Goal: Task Accomplishment & Management: Manage account settings

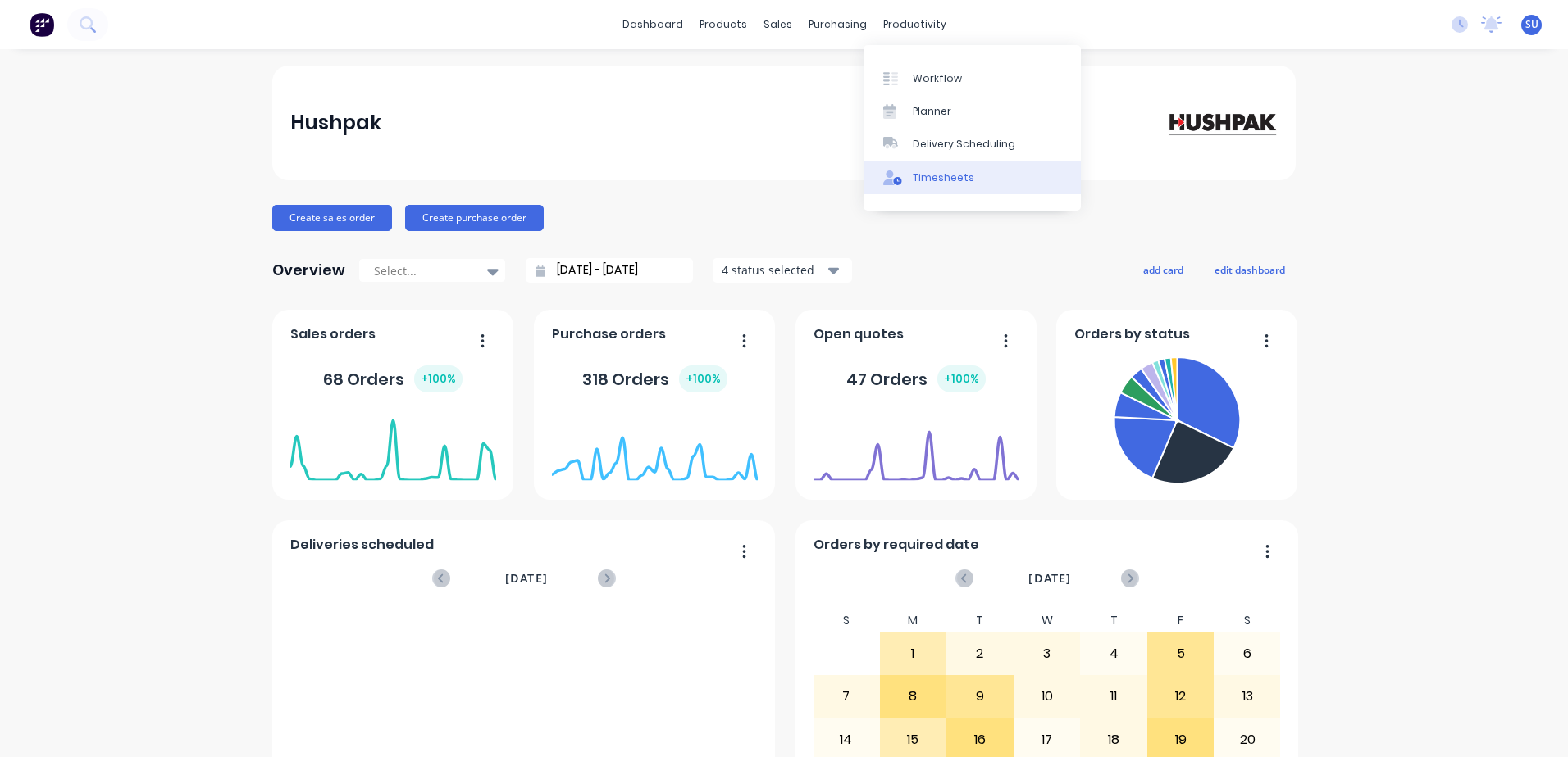
click at [933, 179] on div "Timesheets" at bounding box center [943, 178] width 61 height 14
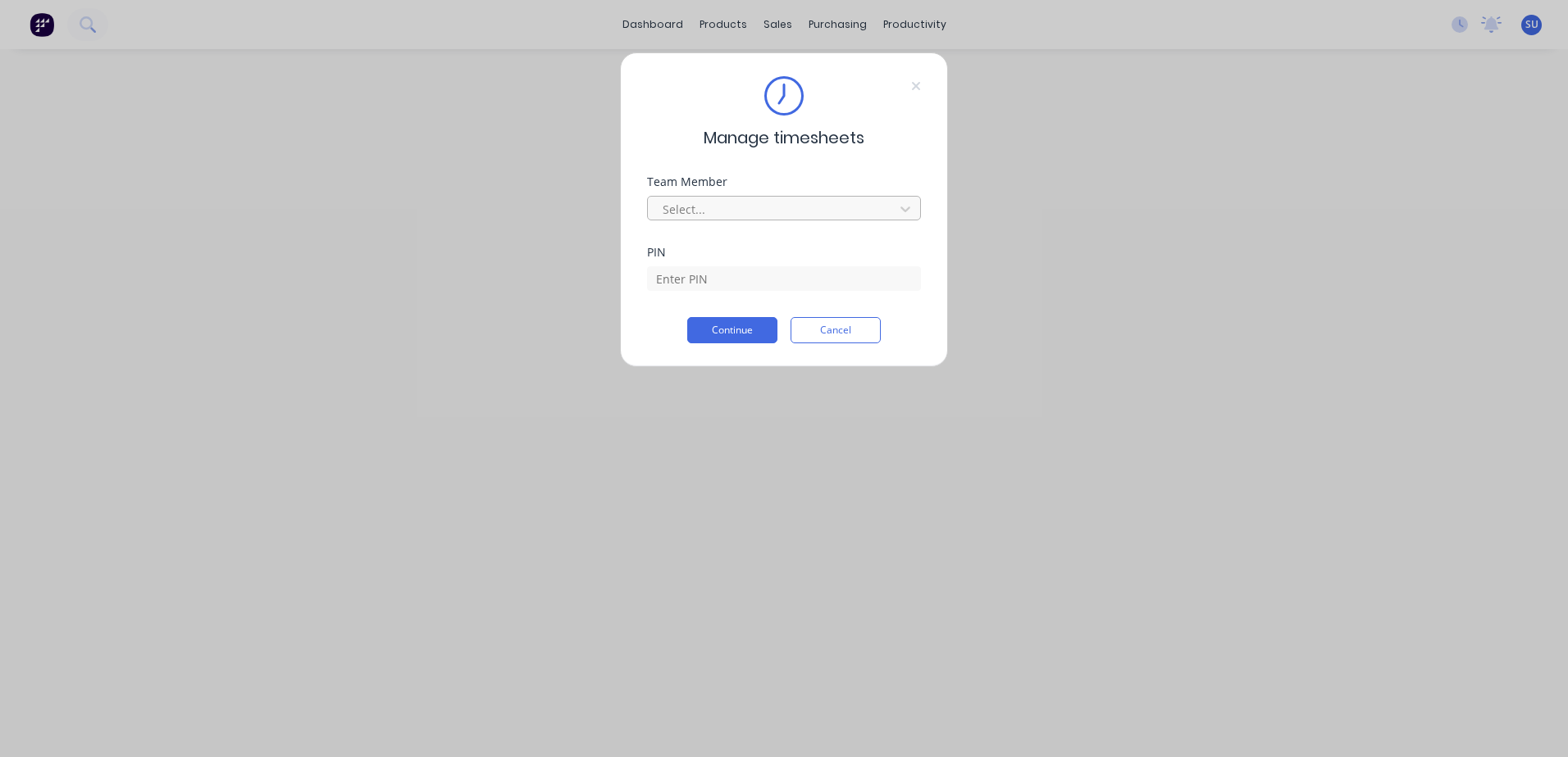
click at [831, 209] on div at bounding box center [773, 209] width 224 height 20
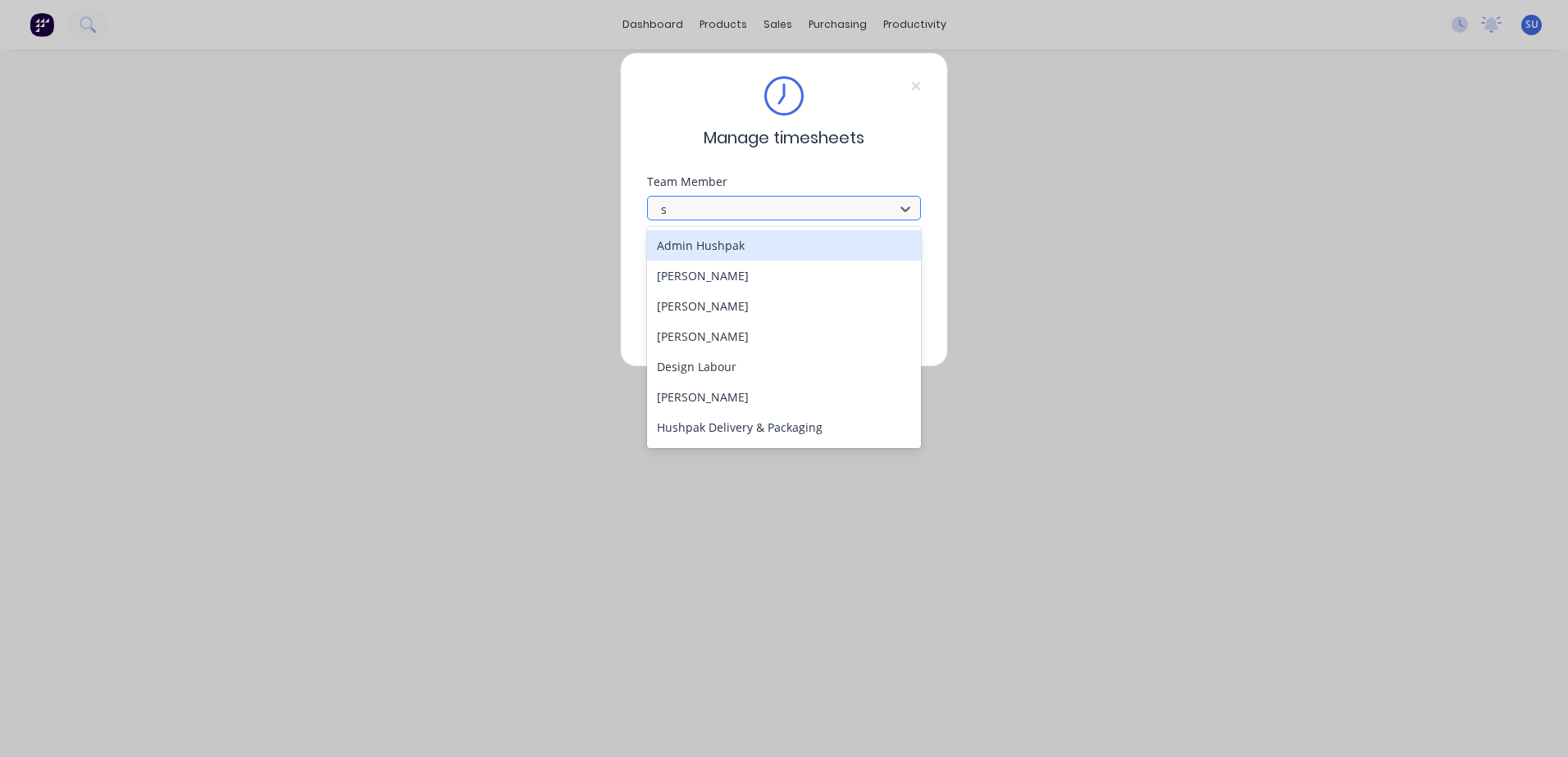
type input "sc"
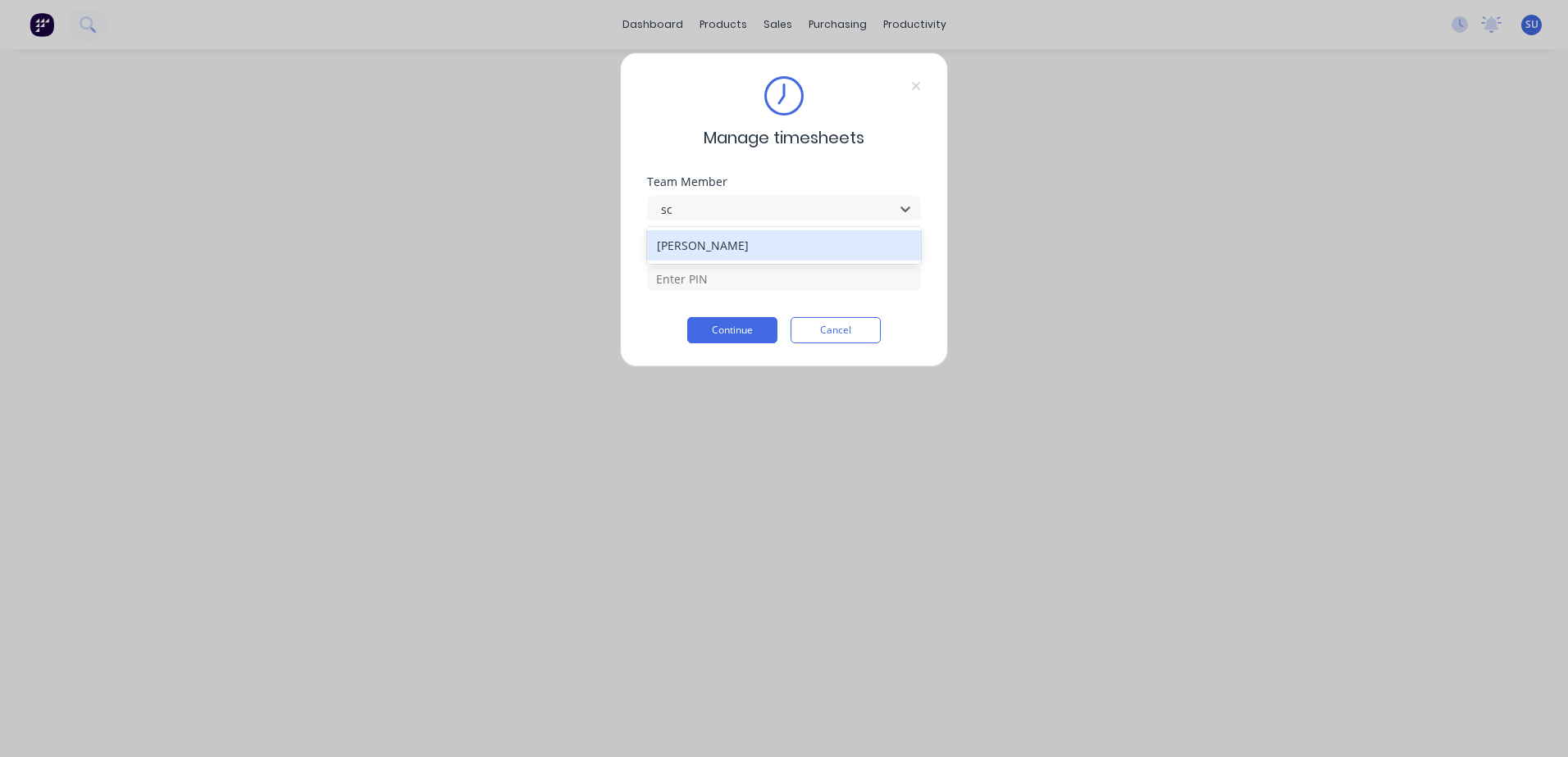
click at [796, 241] on div "[PERSON_NAME]" at bounding box center [784, 245] width 274 height 31
click at [726, 282] on input at bounding box center [784, 279] width 274 height 25
type input "2152"
click at [759, 337] on button "Continue" at bounding box center [732, 329] width 90 height 26
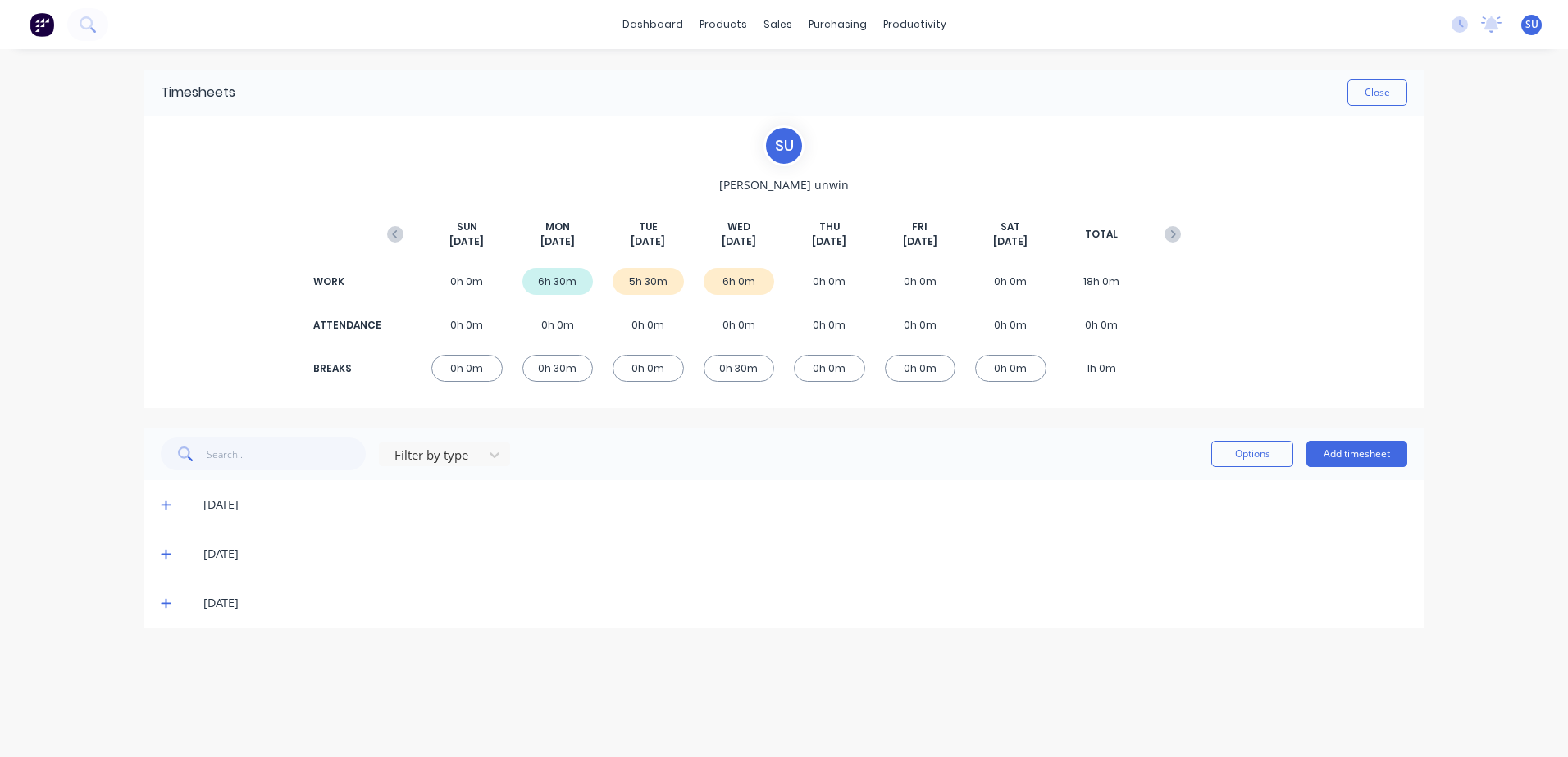
click at [212, 605] on div "[DATE]" at bounding box center [805, 603] width 1204 height 18
click at [162, 600] on icon at bounding box center [165, 603] width 11 height 11
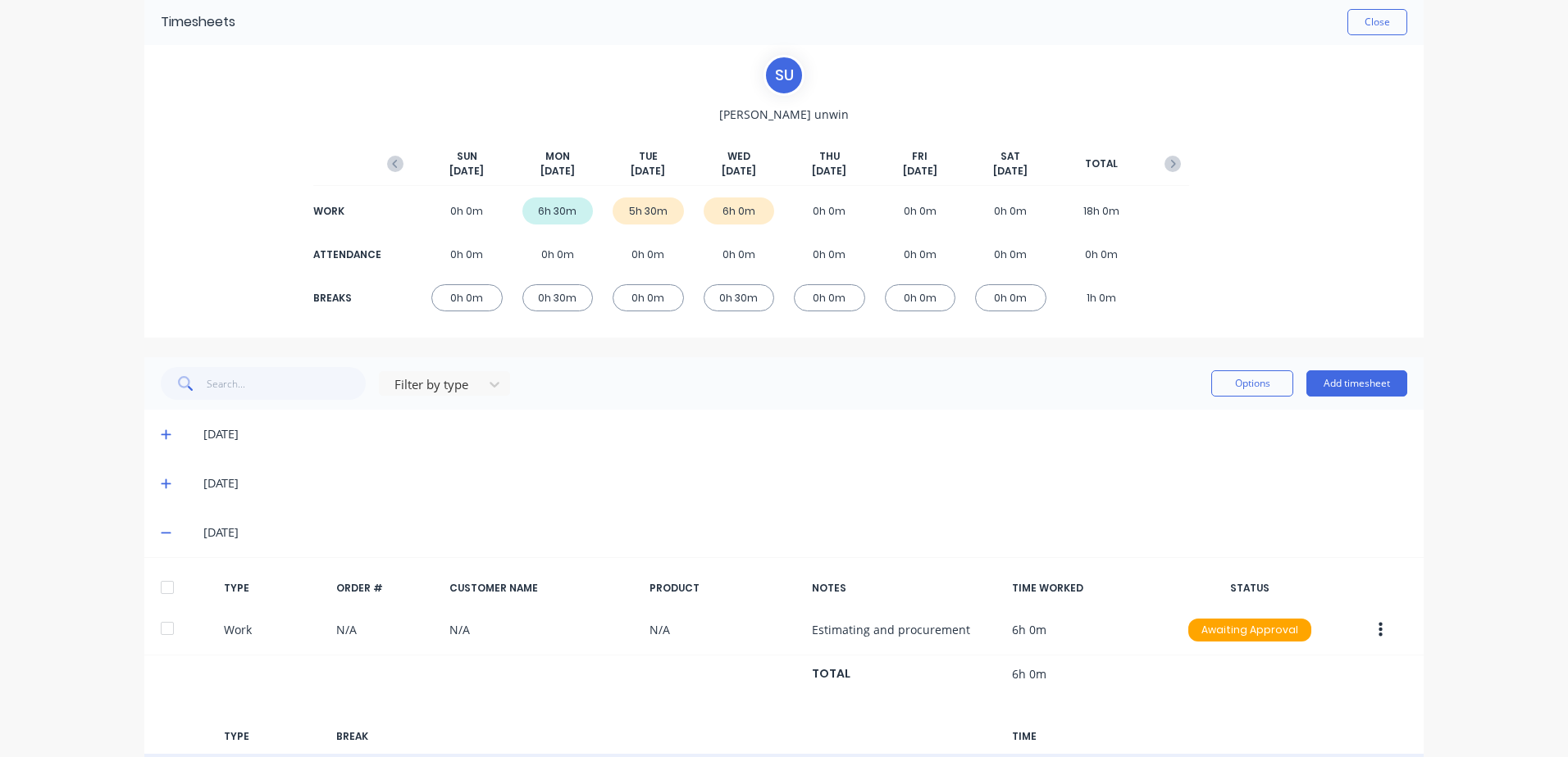
scroll to position [189, 0]
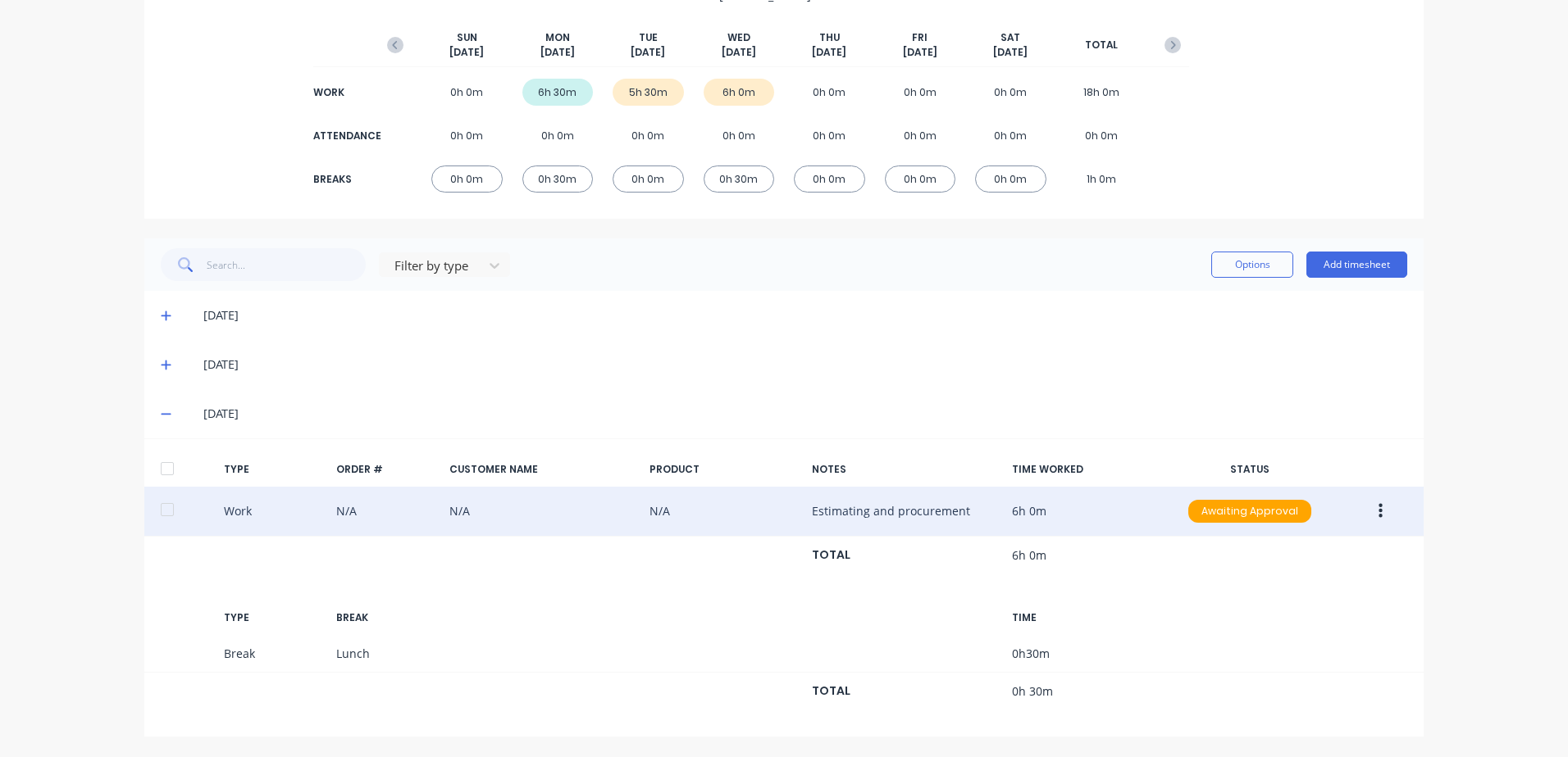
click at [1378, 511] on button "button" at bounding box center [1381, 511] width 38 height 30
click at [1294, 525] on div "Duplicate" at bounding box center [1322, 515] width 126 height 24
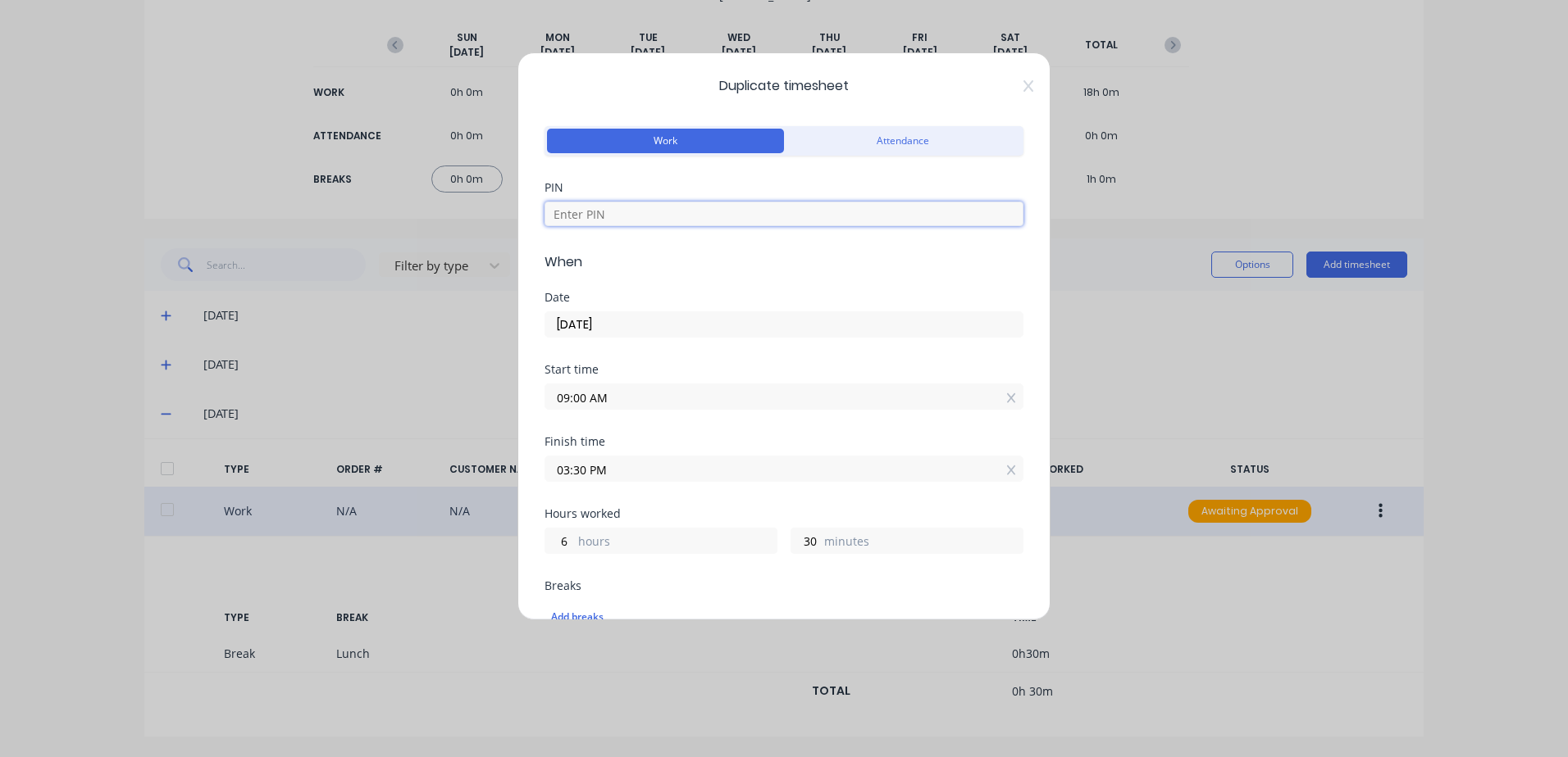
click at [625, 218] on input at bounding box center [784, 214] width 479 height 25
type input "2152"
click at [631, 397] on input "09:00 AM" at bounding box center [784, 397] width 477 height 25
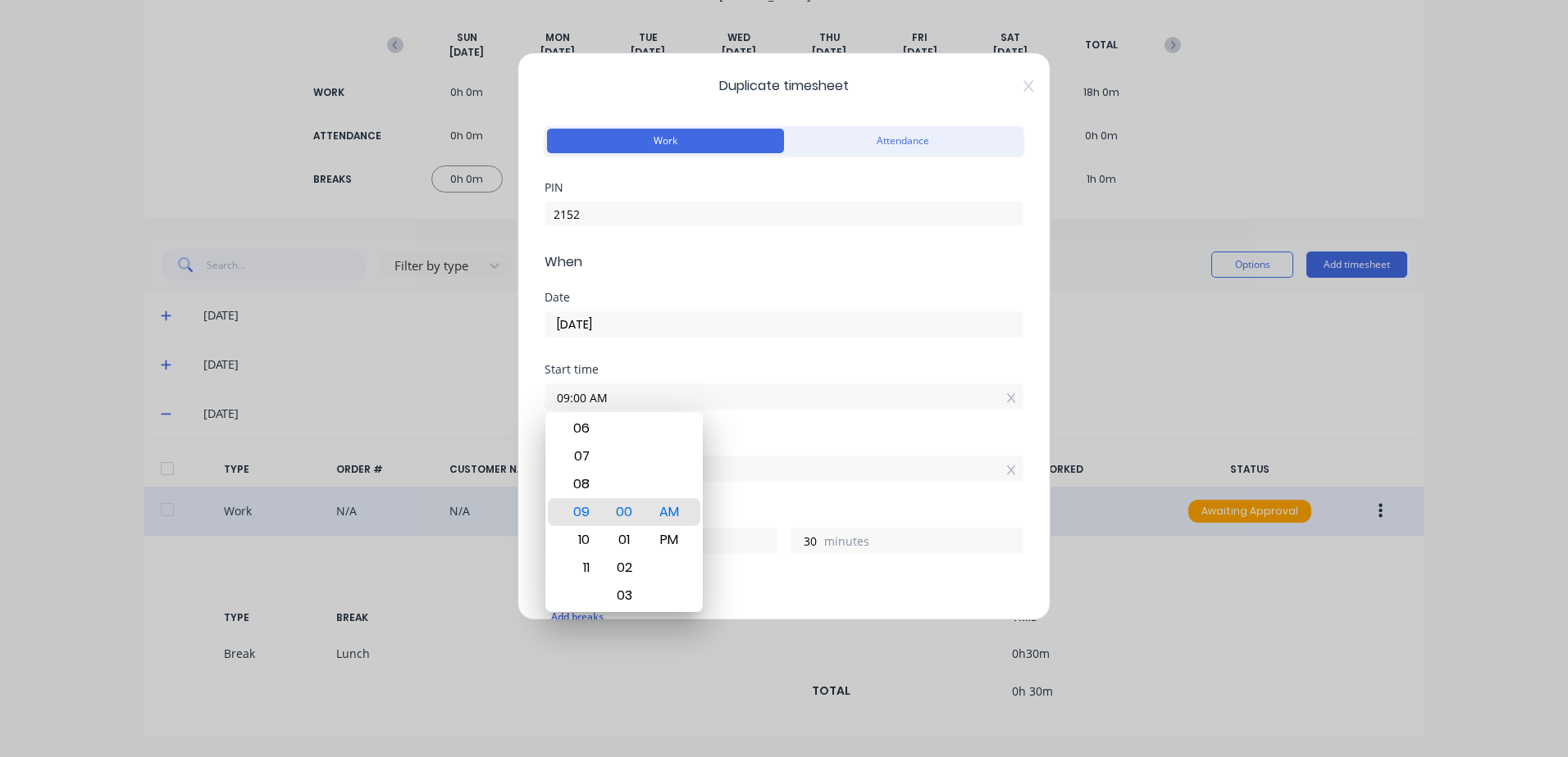
click at [1158, 395] on div "Duplicate timesheet Work Attendance PIN 2152 When Date [DATE] Start time 09:00 …" at bounding box center [784, 378] width 1568 height 757
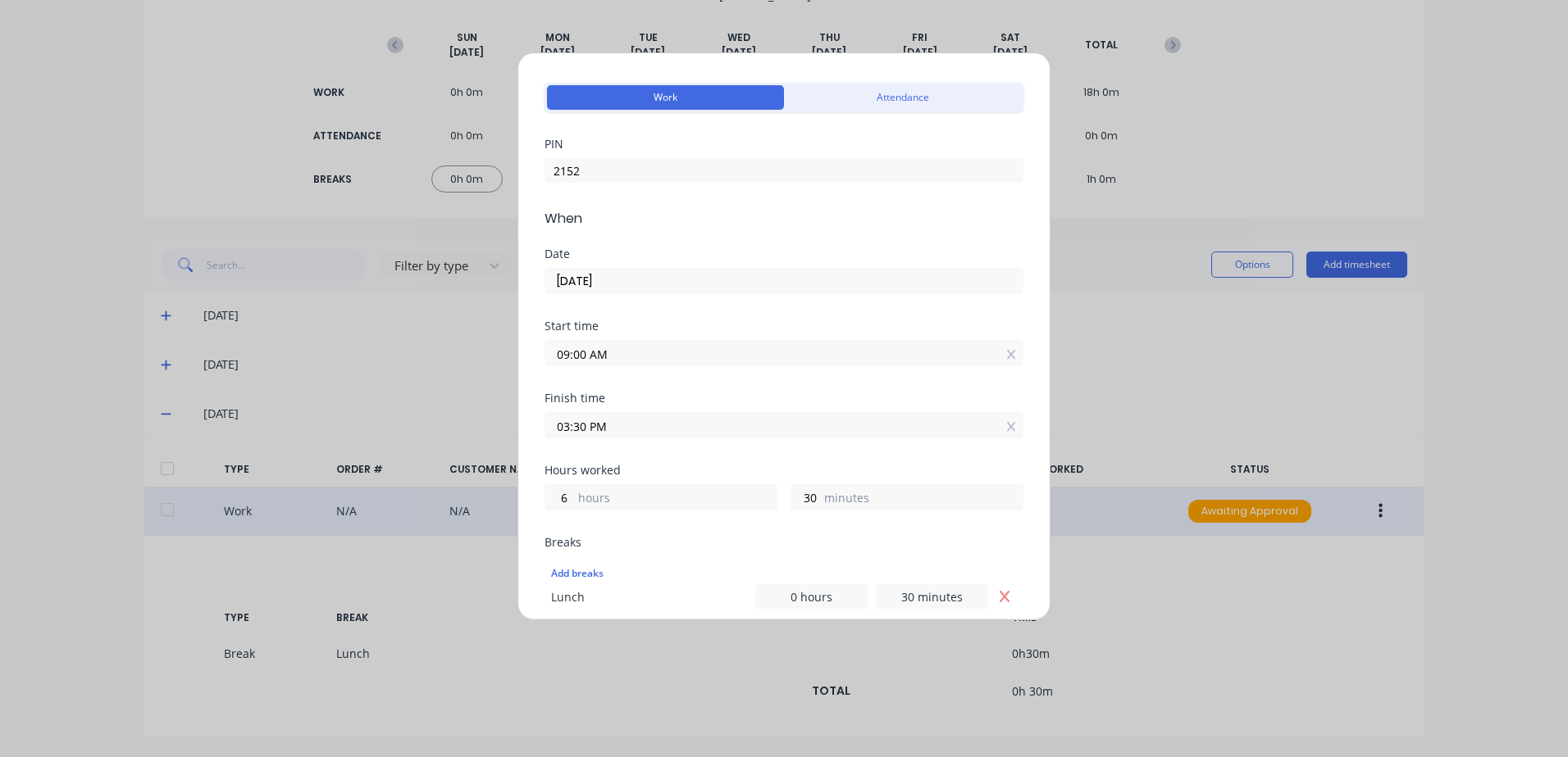
scroll to position [82, 0]
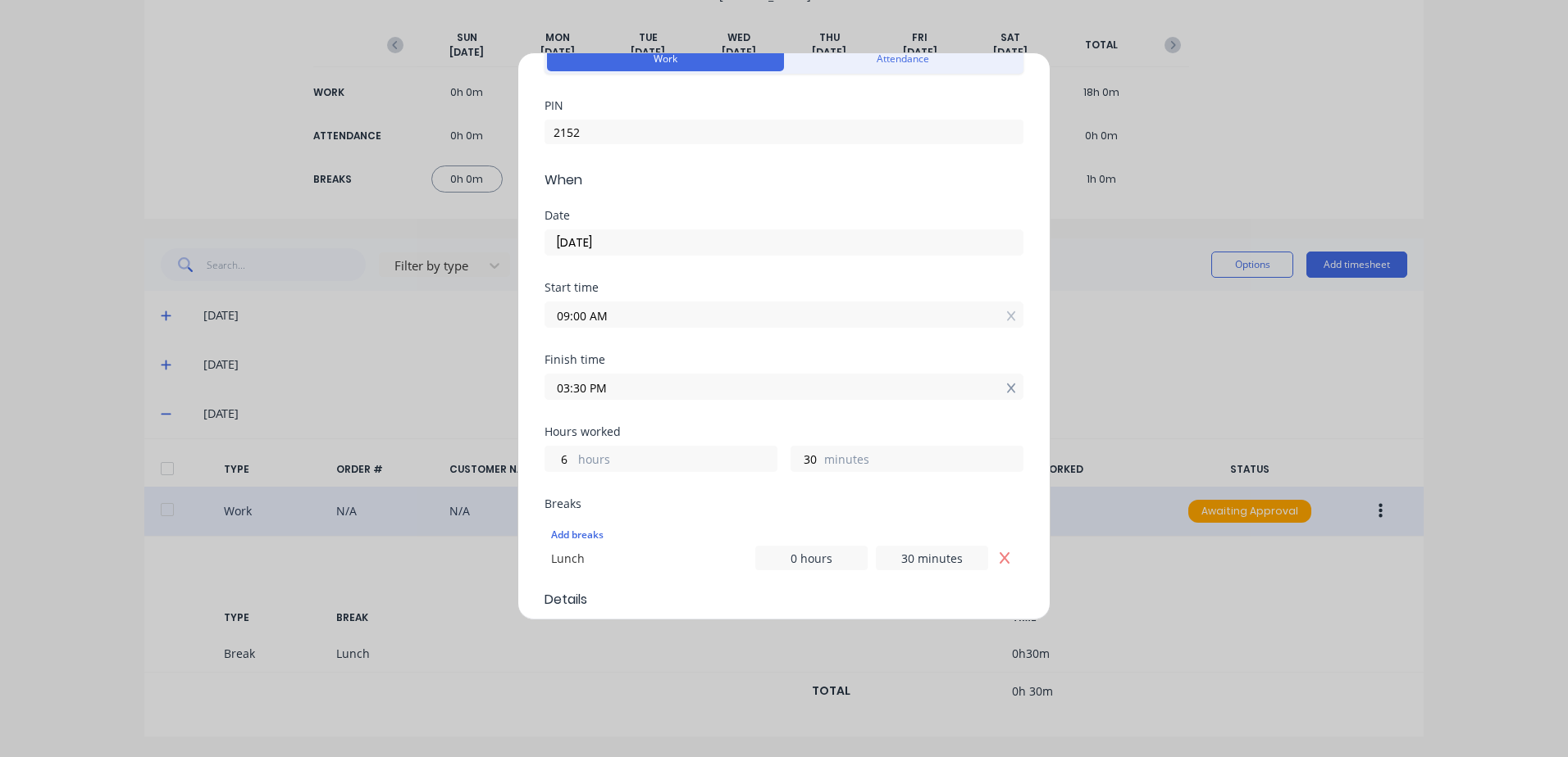
click at [1007, 389] on icon at bounding box center [1011, 389] width 9 height 11
click at [714, 390] on input at bounding box center [784, 387] width 477 height 25
type input "09:10 AM"
type input "0"
type input "10"
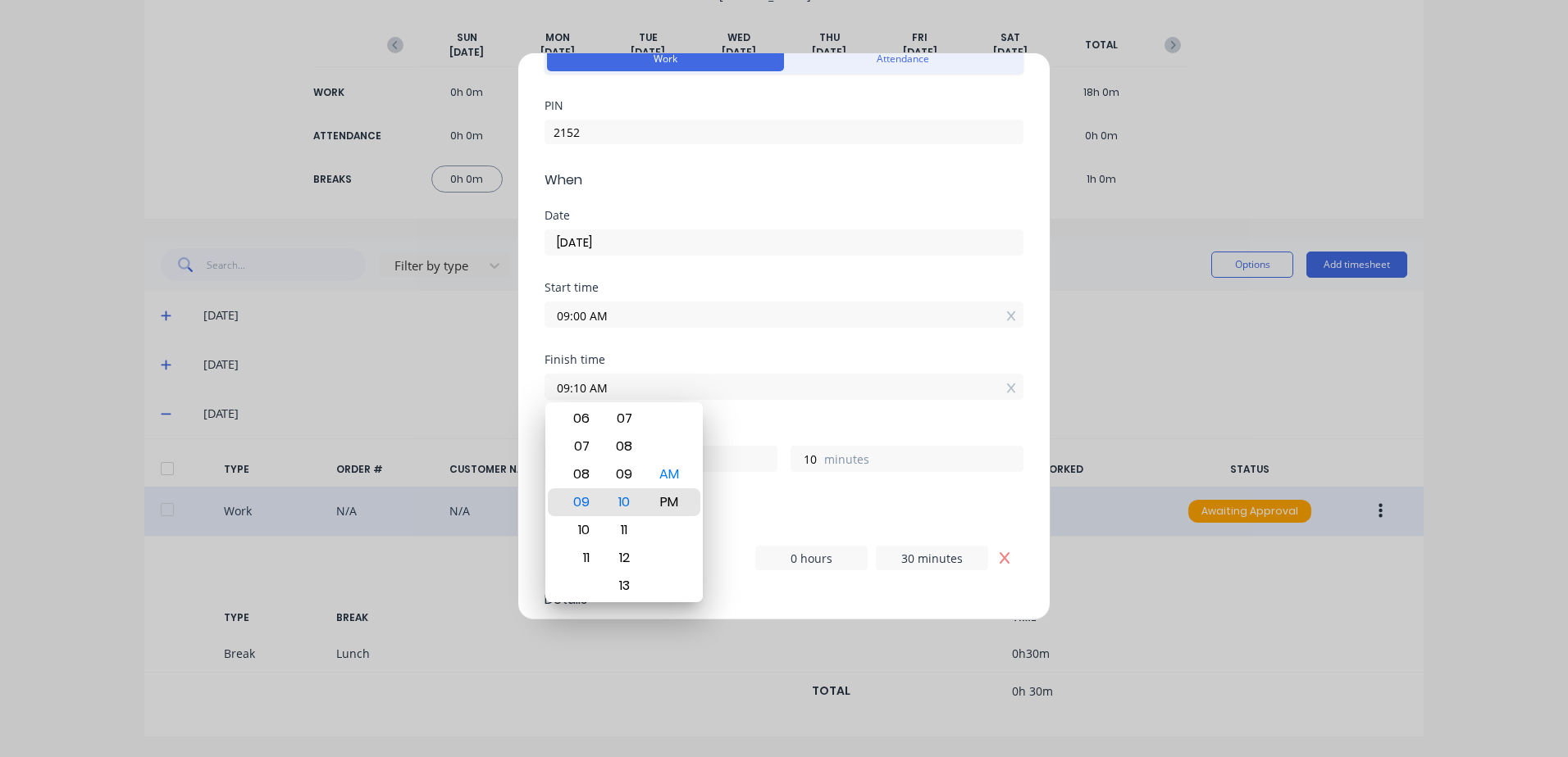
type input "09:10 PM"
type input "12"
type input "11:10 PM"
type input "14"
type input "05:10 PM"
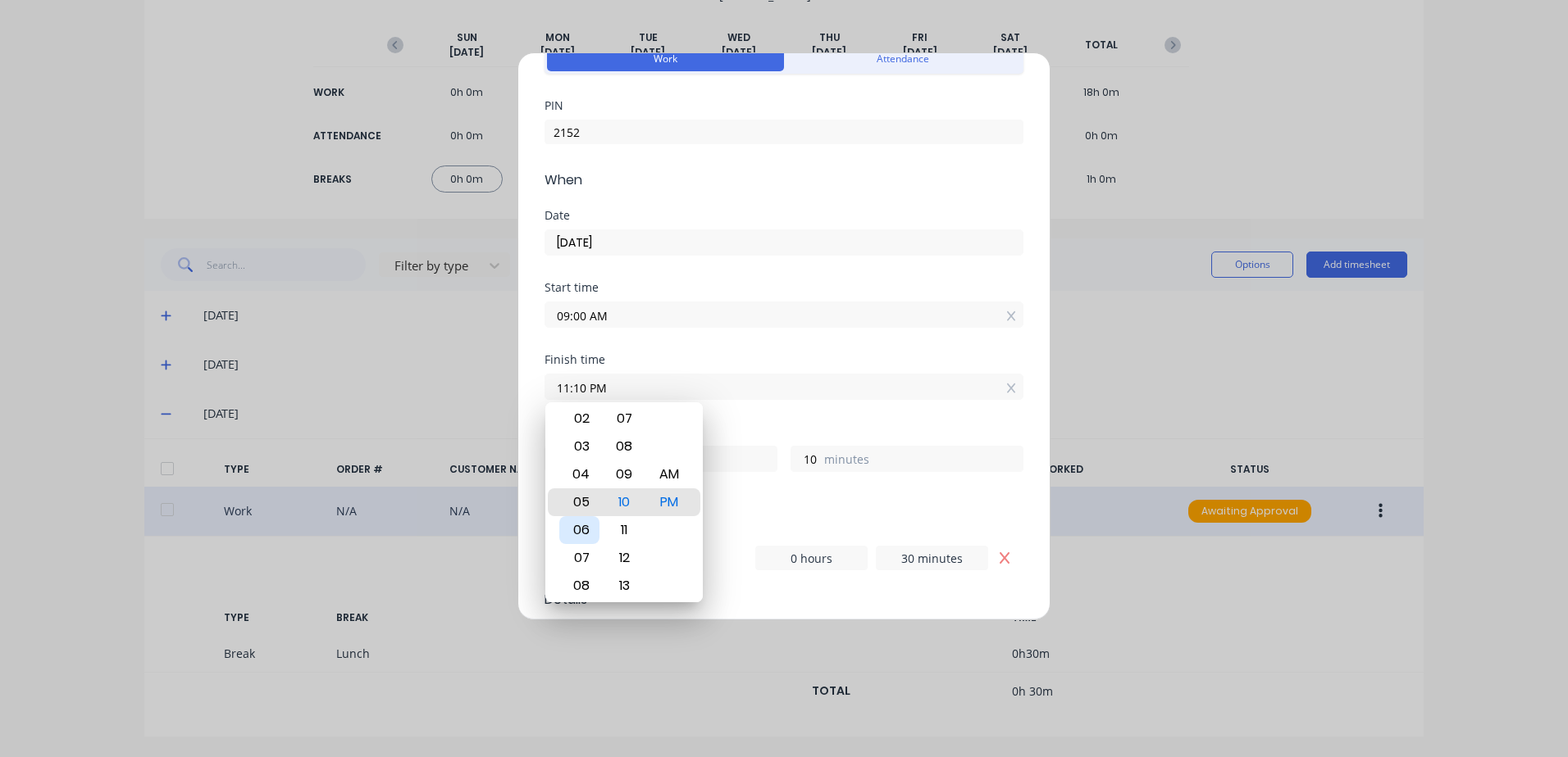
type input "8"
type input "04:10 PM"
type input "7"
type input "04:13 PM"
type input "13"
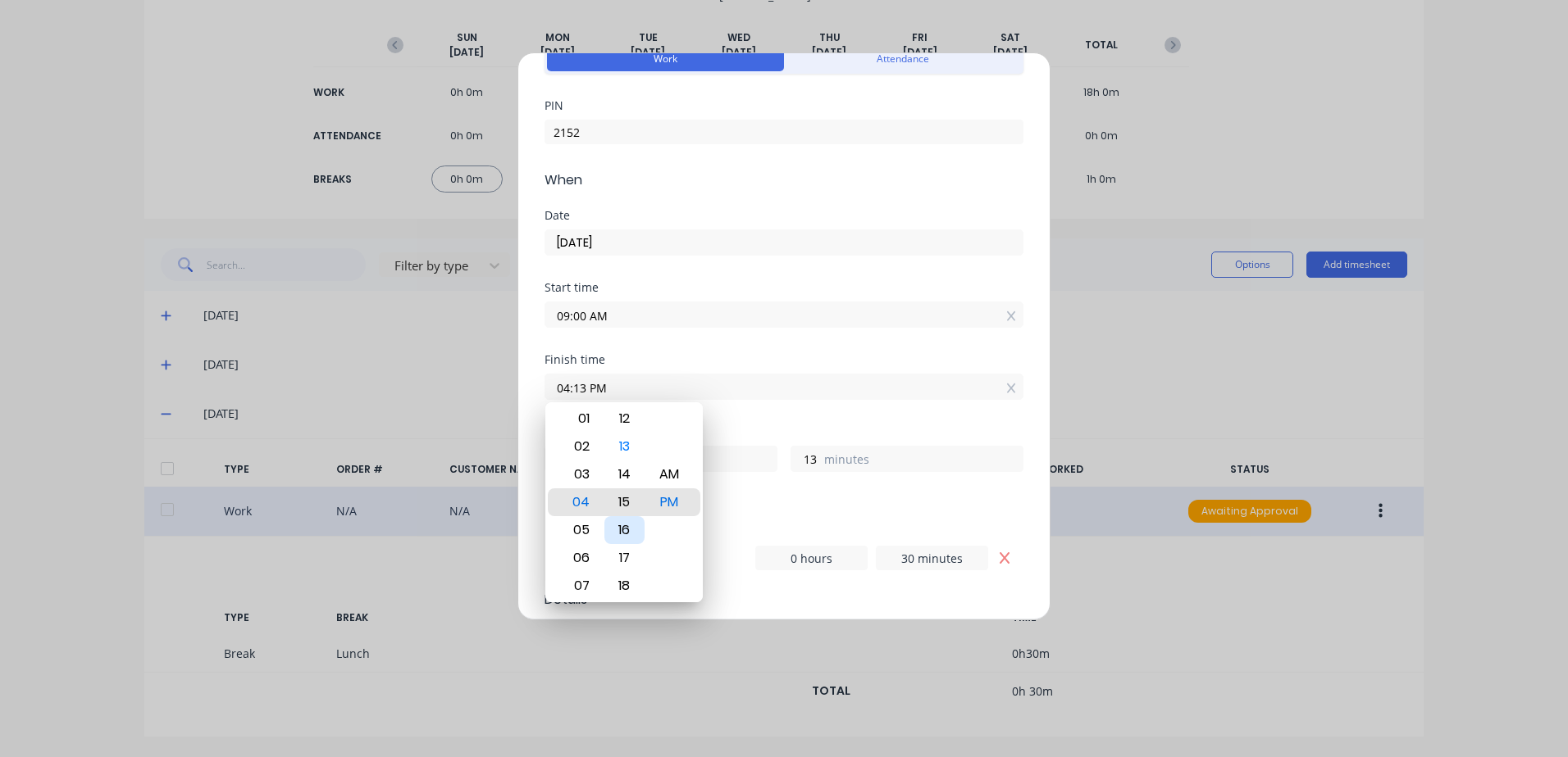
type input "04:15 PM"
type input "15"
type input "04:17 PM"
type input "17"
type input "04:18 PM"
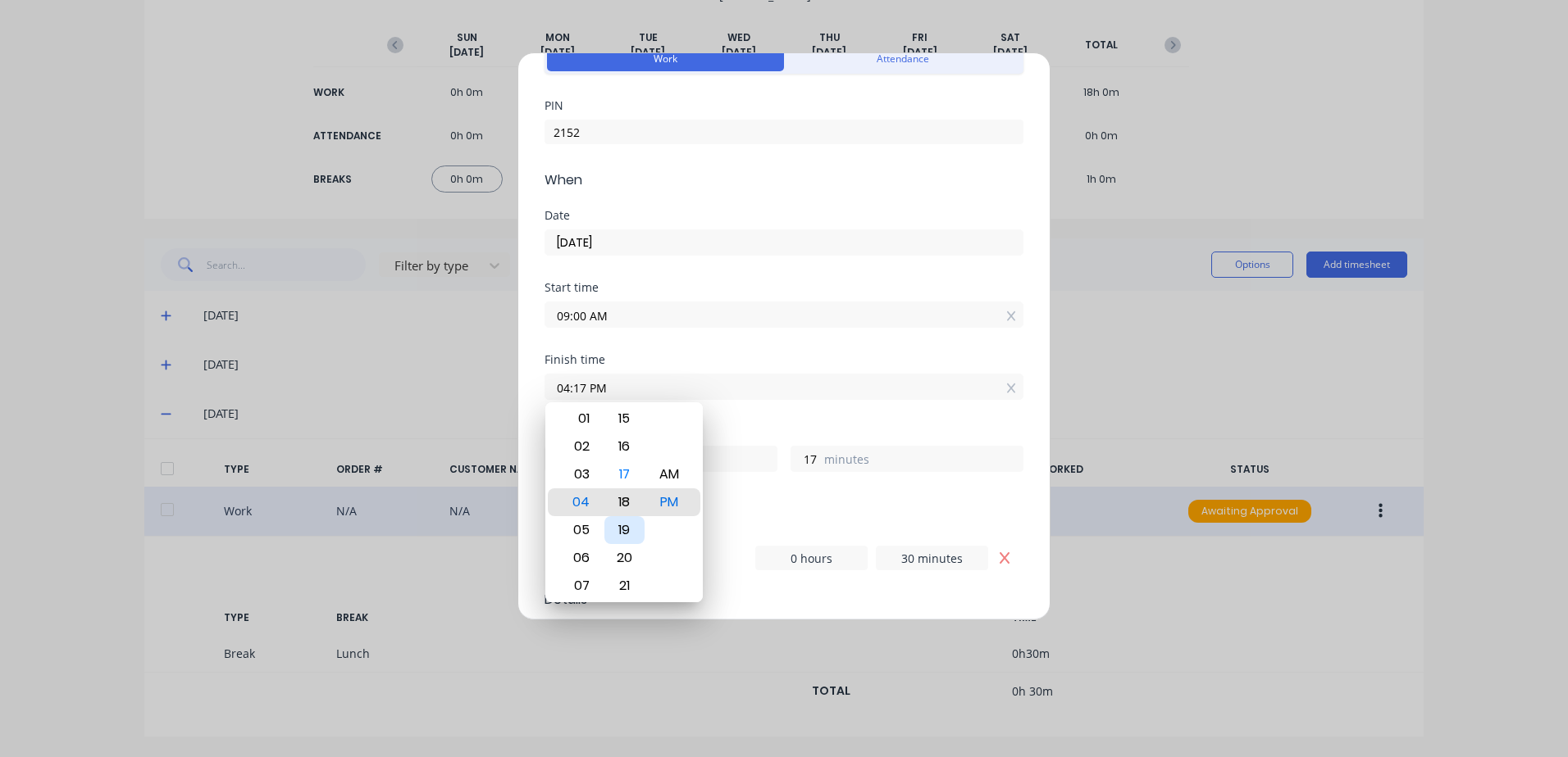
type input "18"
type input "04:21 PM"
type input "21"
type input "04:23 PM"
type input "23"
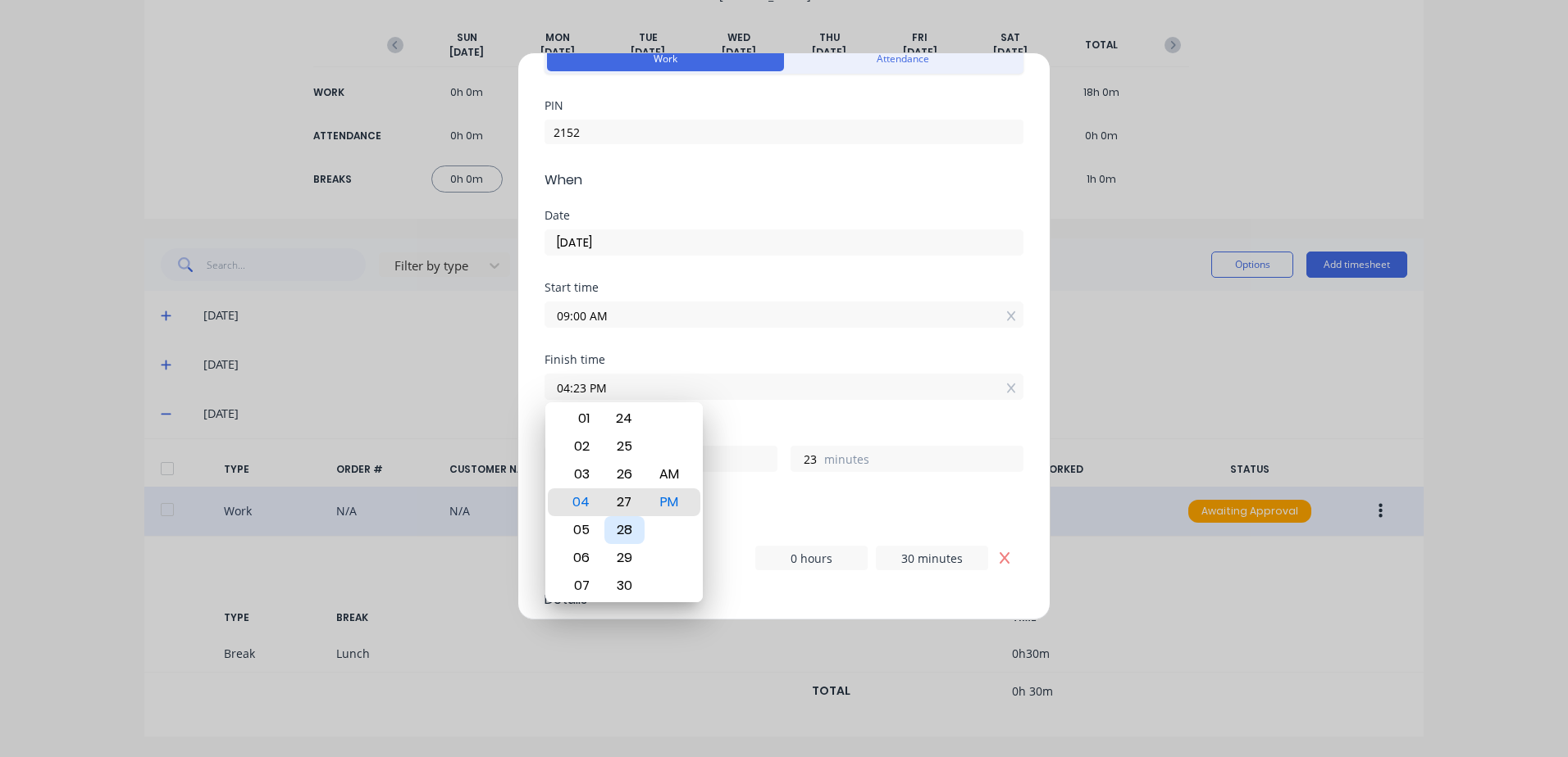
type input "04:27 PM"
type input "27"
type input "04:31 PM"
type input "31"
type input "04:36 PM"
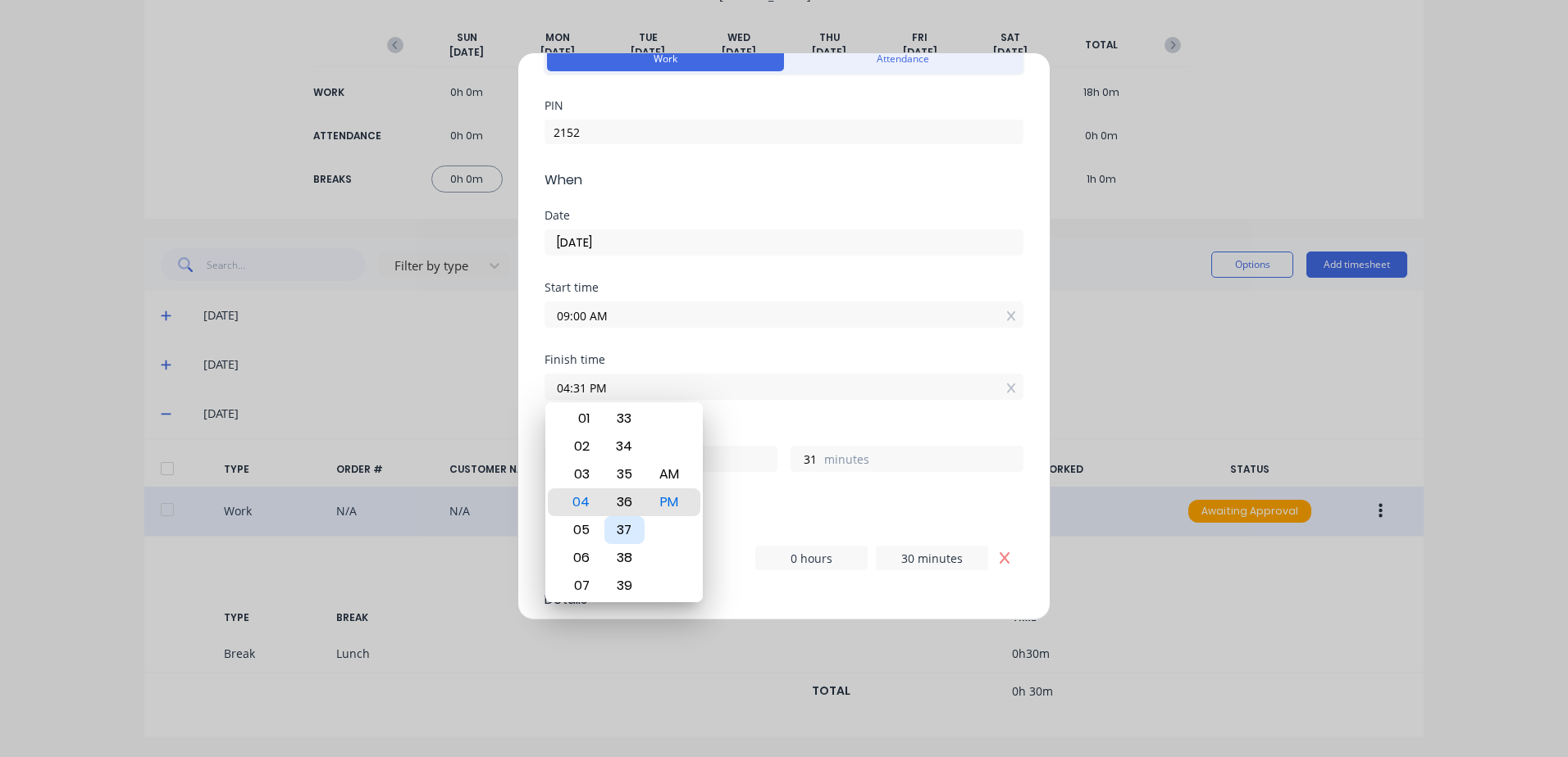
type input "36"
type input "04:40 PM"
type input "40"
type input "04:45 PM"
type input "45"
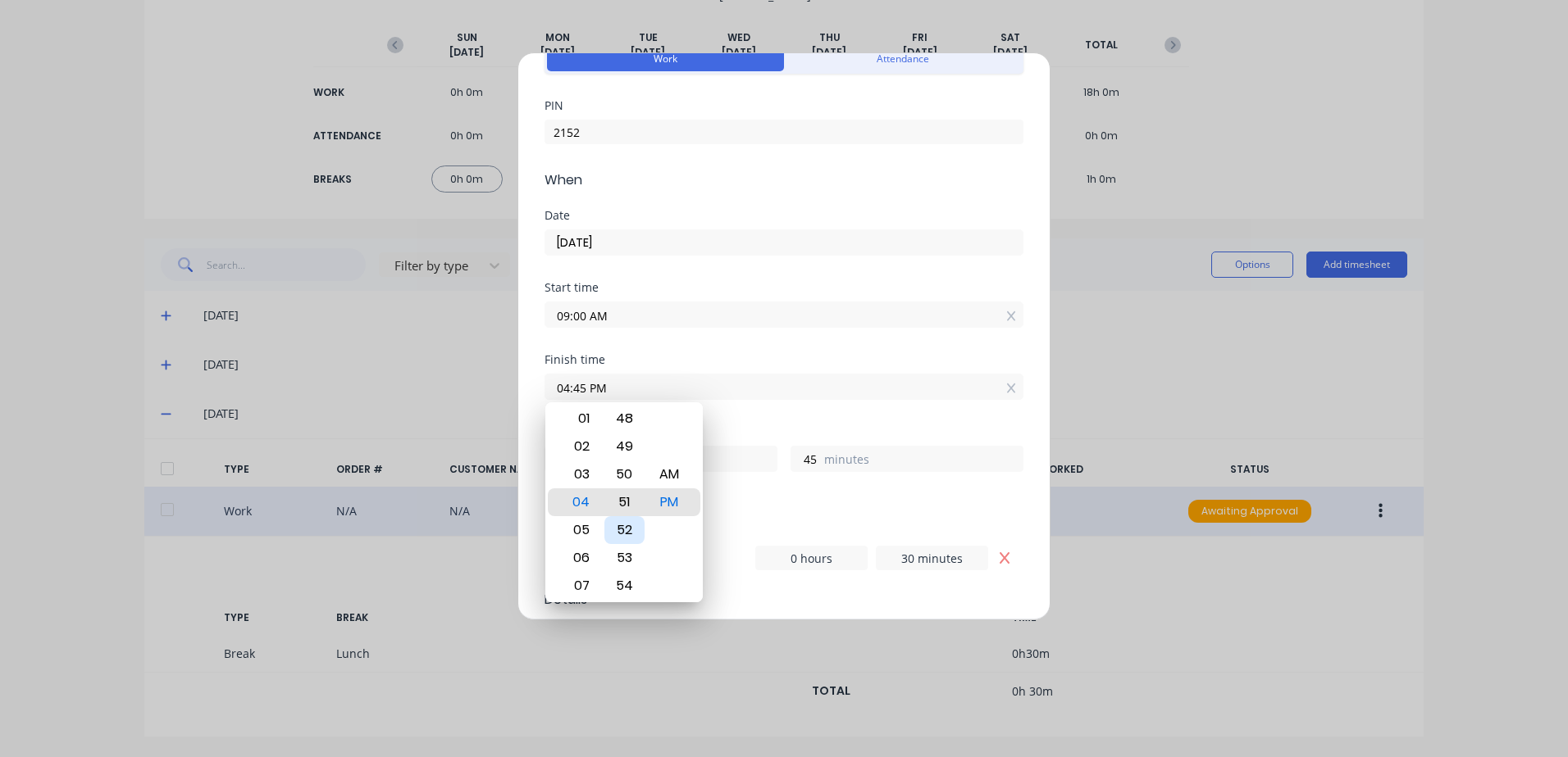
type input "04:51 PM"
type input "51"
type input "04:56 PM"
type input "56"
type input "04:59 PM"
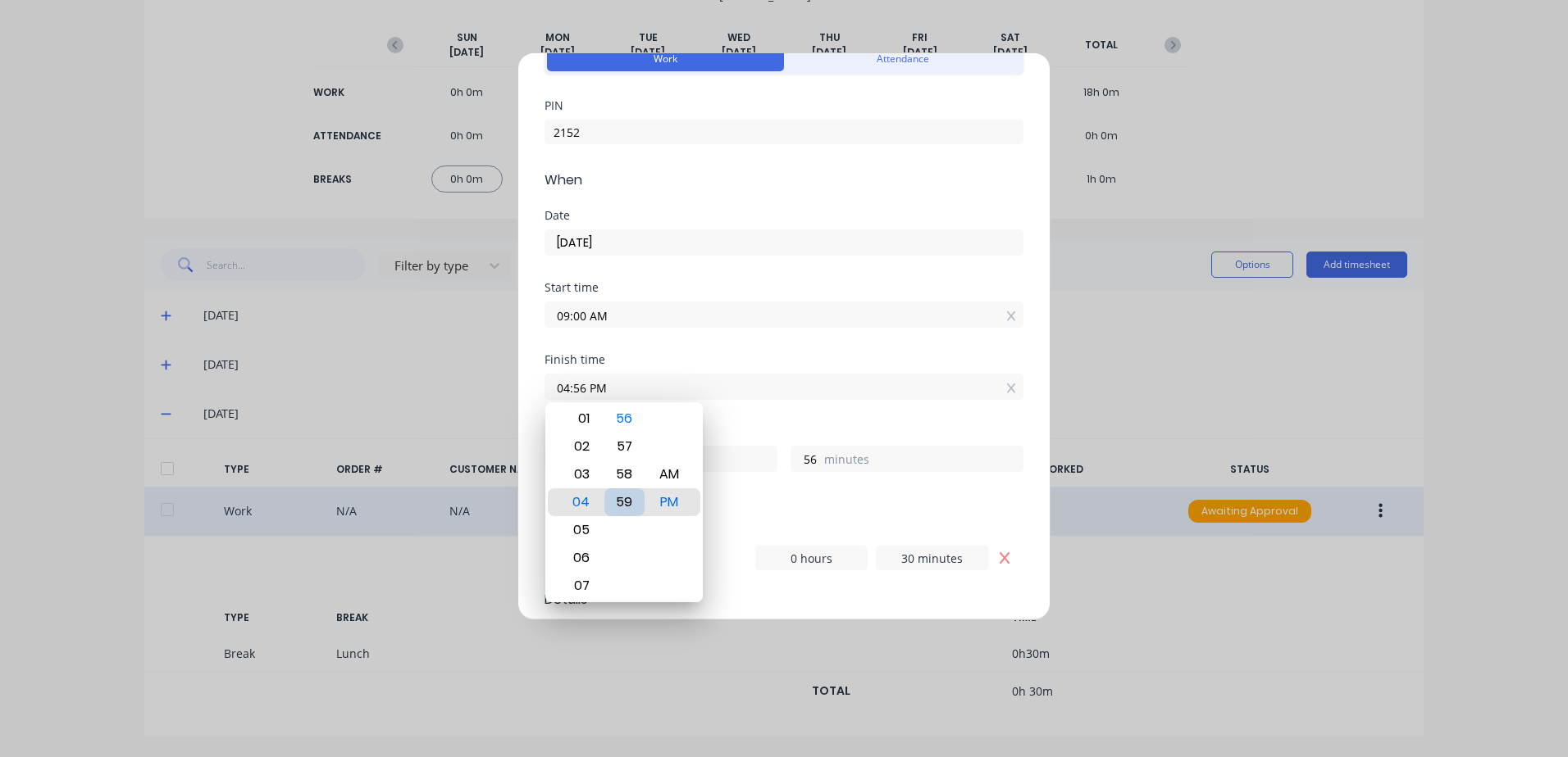
type input "59"
type input "04:21 PM"
type input "21"
type input "04:09 PM"
type input "9"
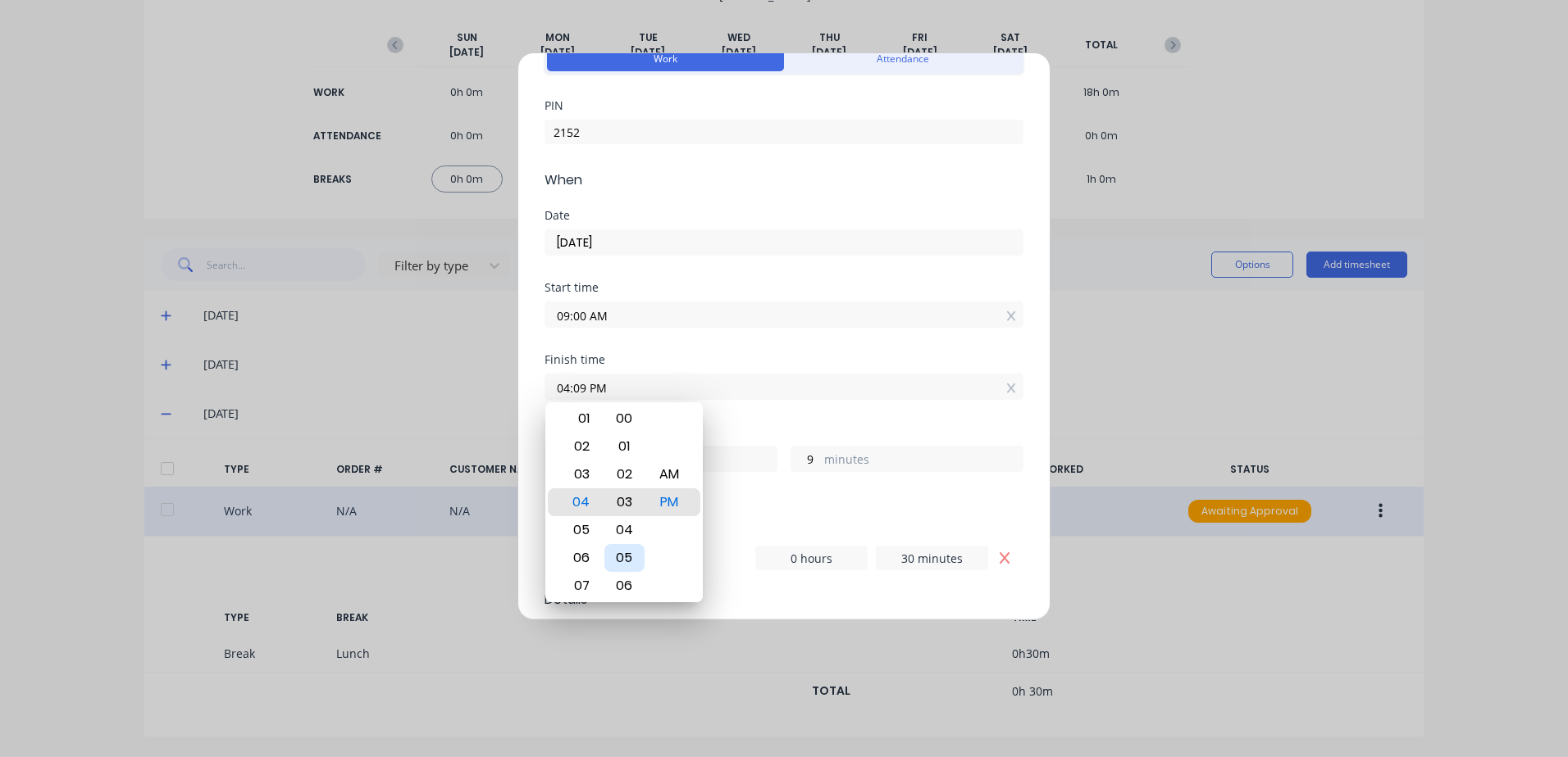
type input "04:03 PM"
type input "3"
type input "04:00 PM"
type input "0"
click at [914, 418] on div "Finish time 04:00 PM" at bounding box center [784, 390] width 479 height 73
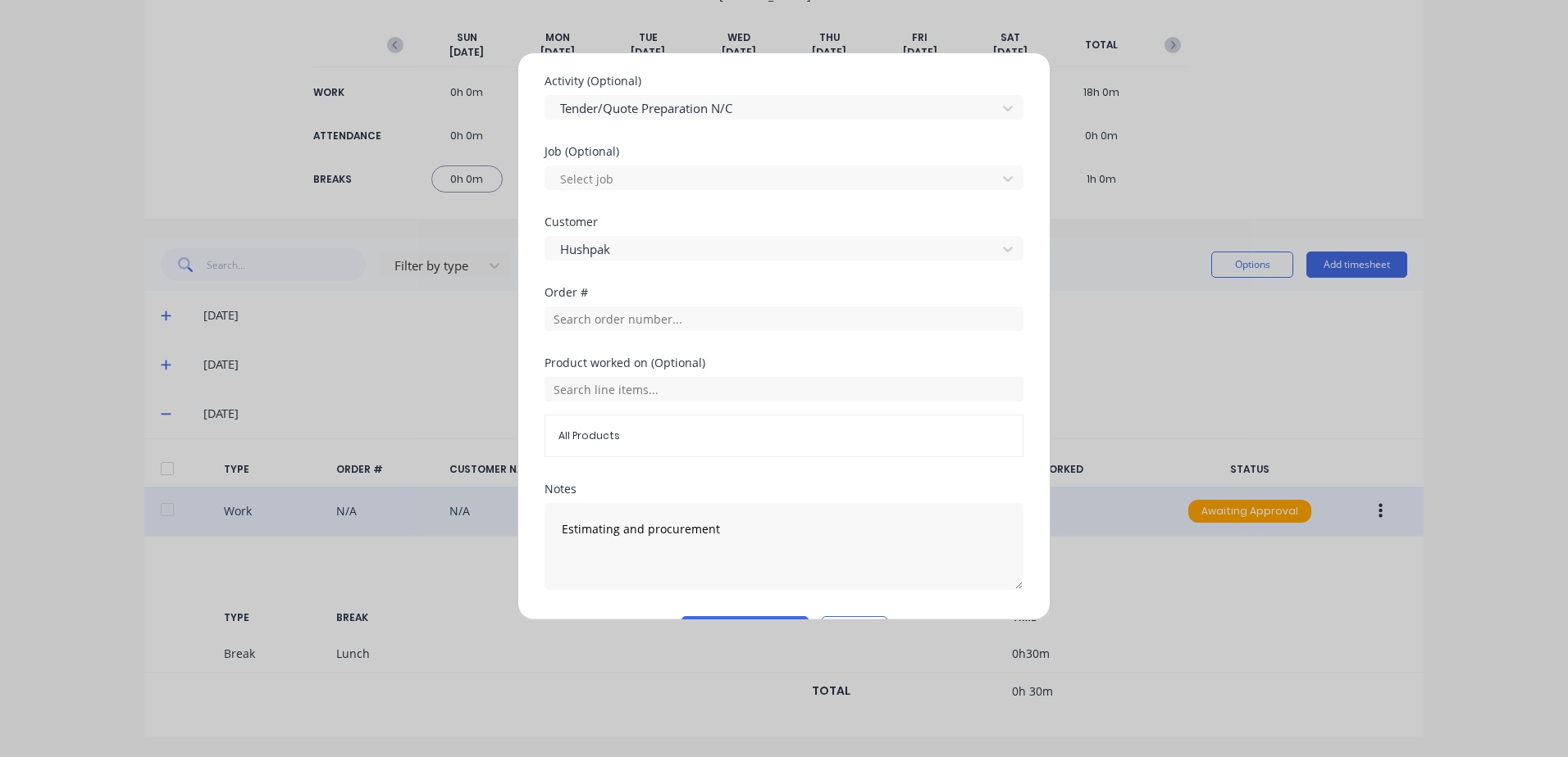
scroll to position [752, 0]
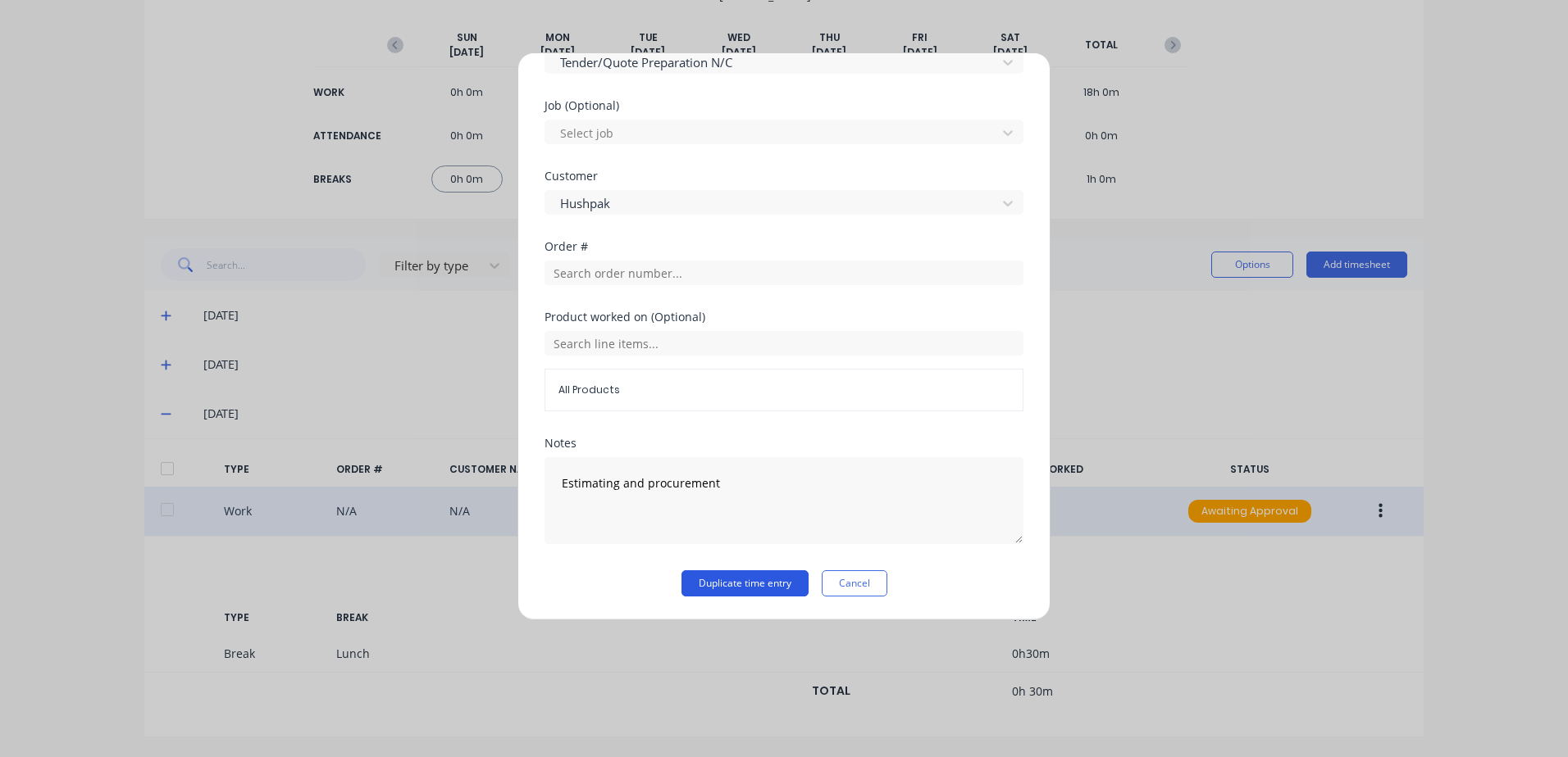
click at [737, 581] on button "Duplicate time entry" at bounding box center [745, 583] width 127 height 26
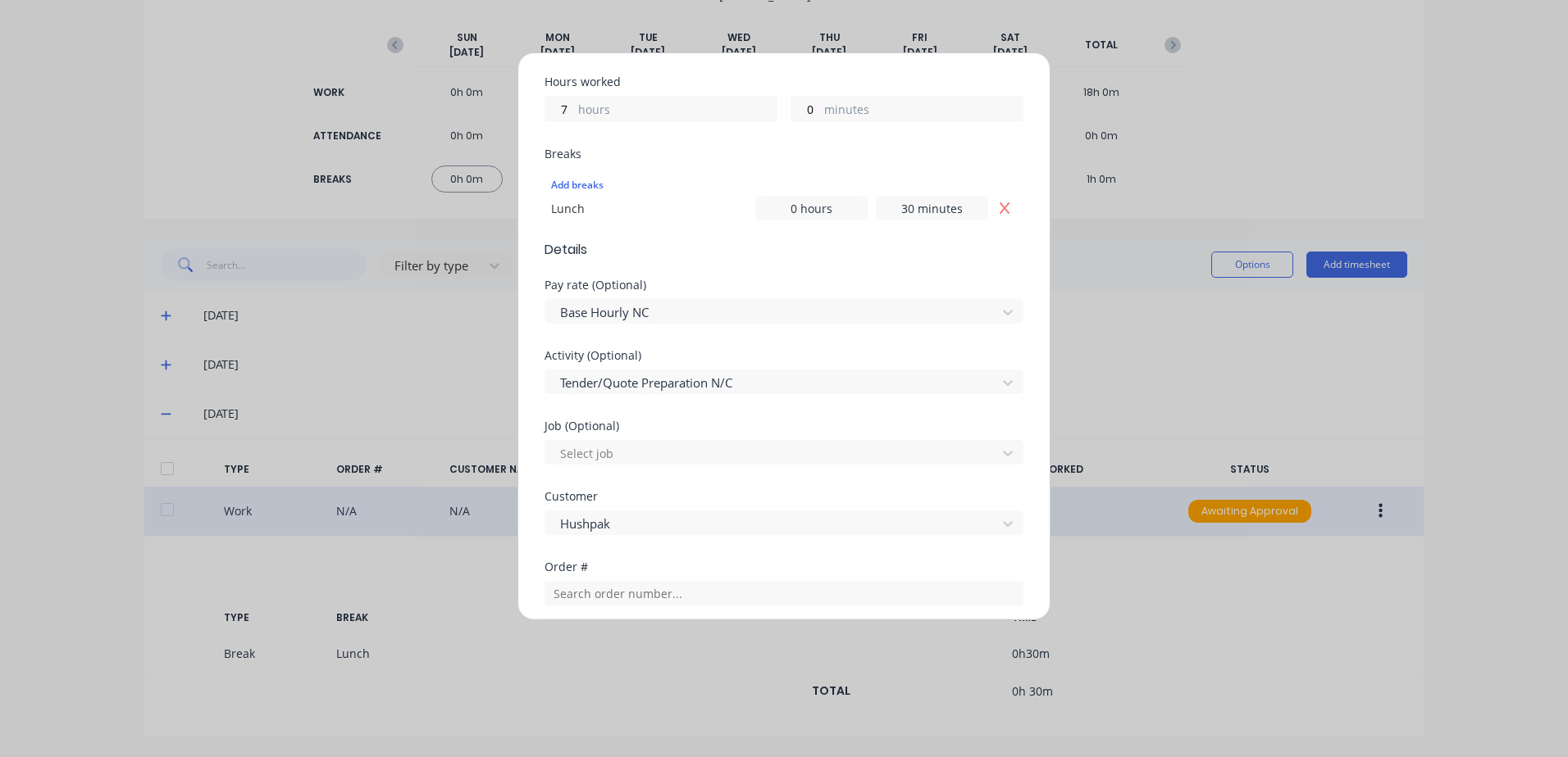
scroll to position [96, 0]
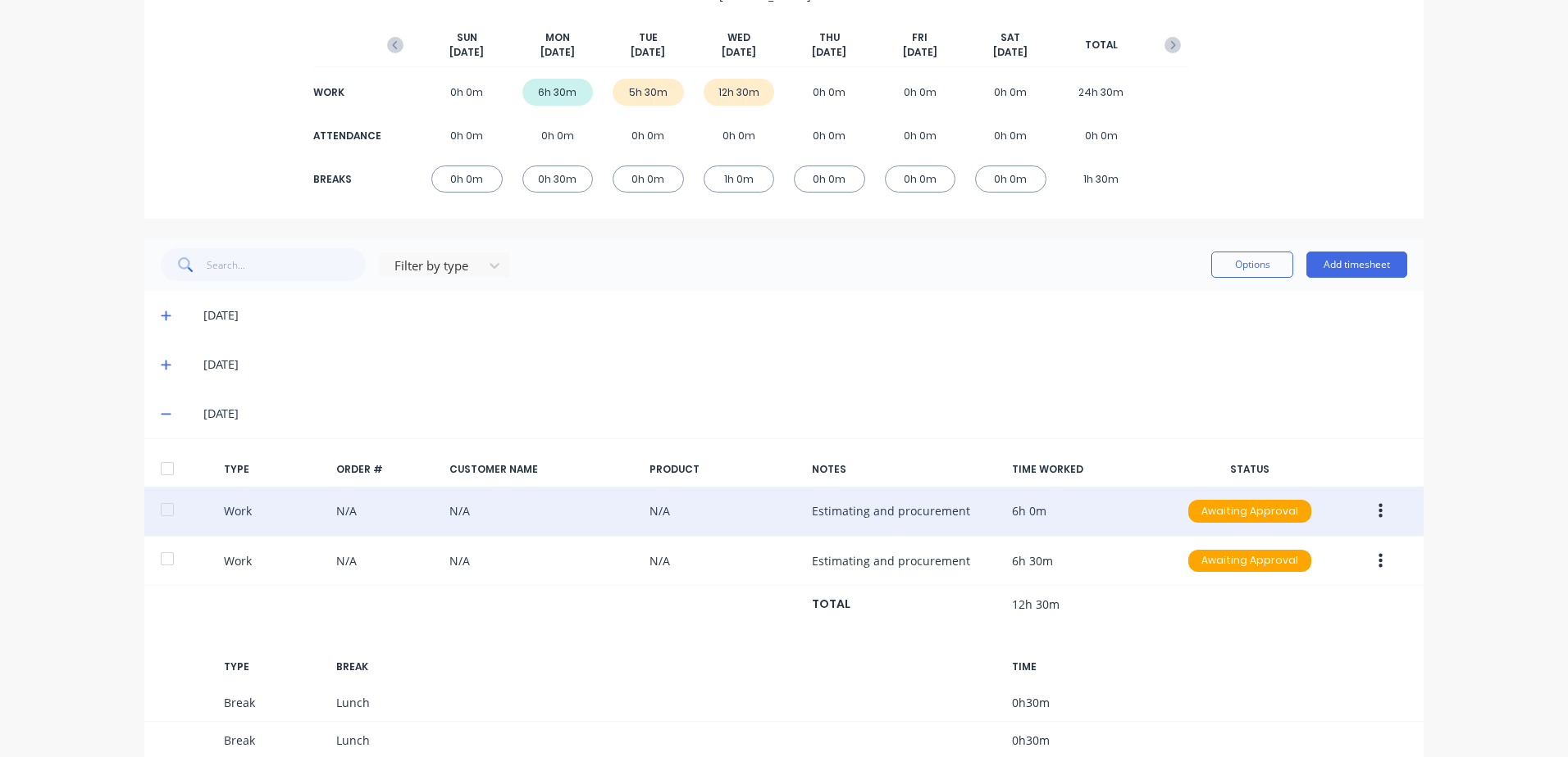
click at [730, 90] on div "12h 30m" at bounding box center [739, 92] width 72 height 27
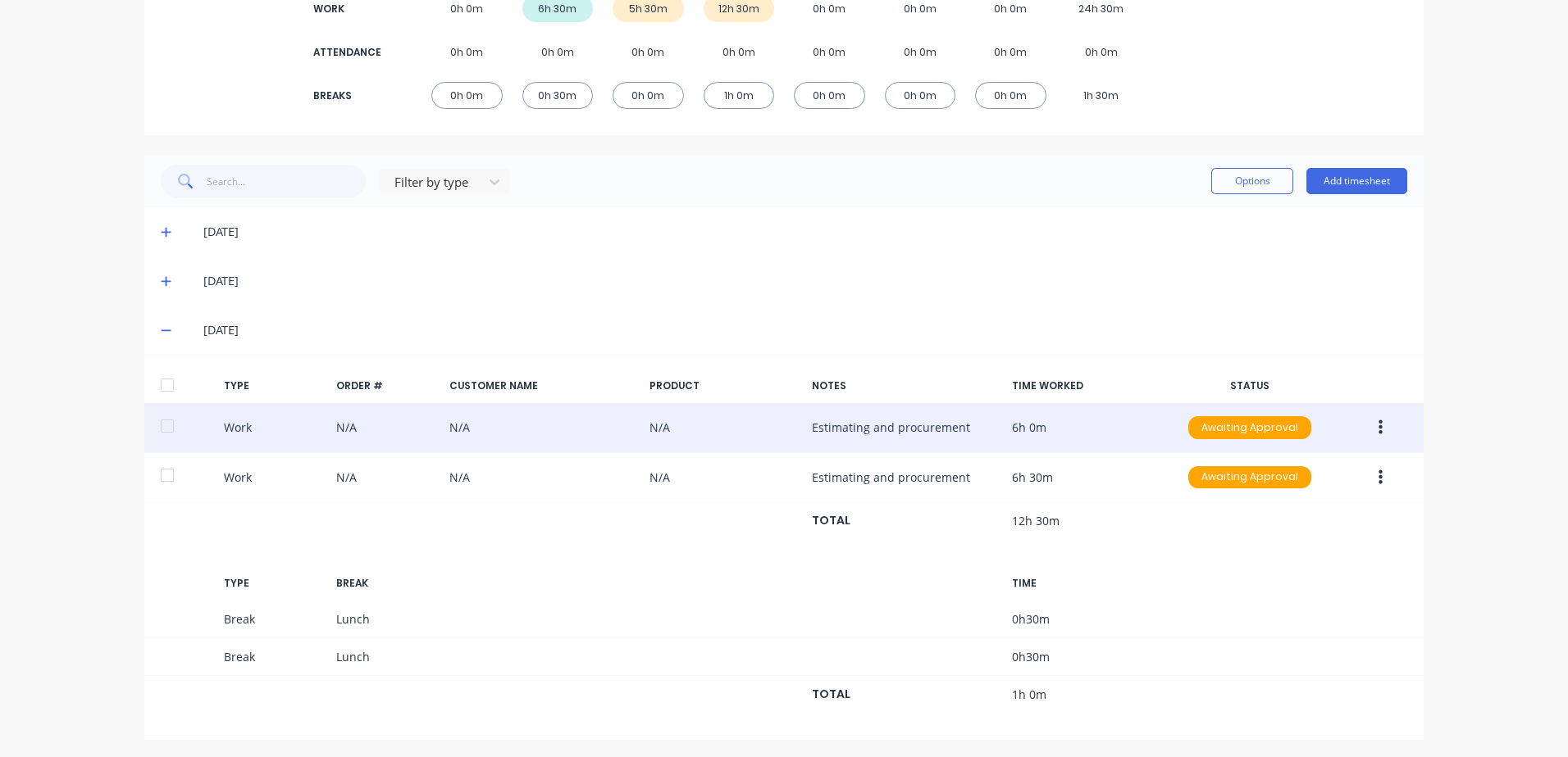
scroll to position [276, 0]
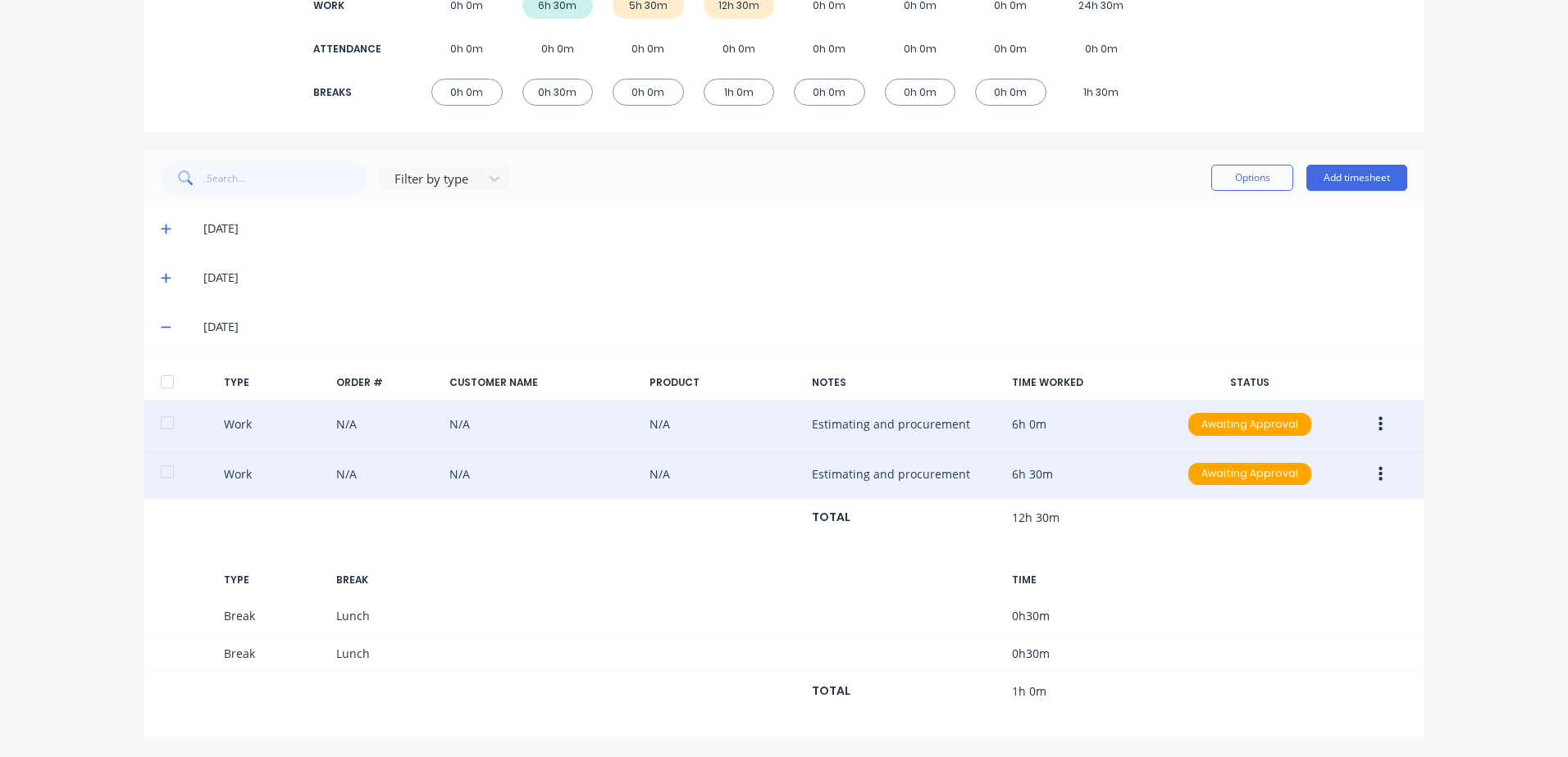
click at [1377, 473] on button "button" at bounding box center [1381, 474] width 38 height 30
click at [1290, 442] on div "Edit" at bounding box center [1322, 445] width 126 height 24
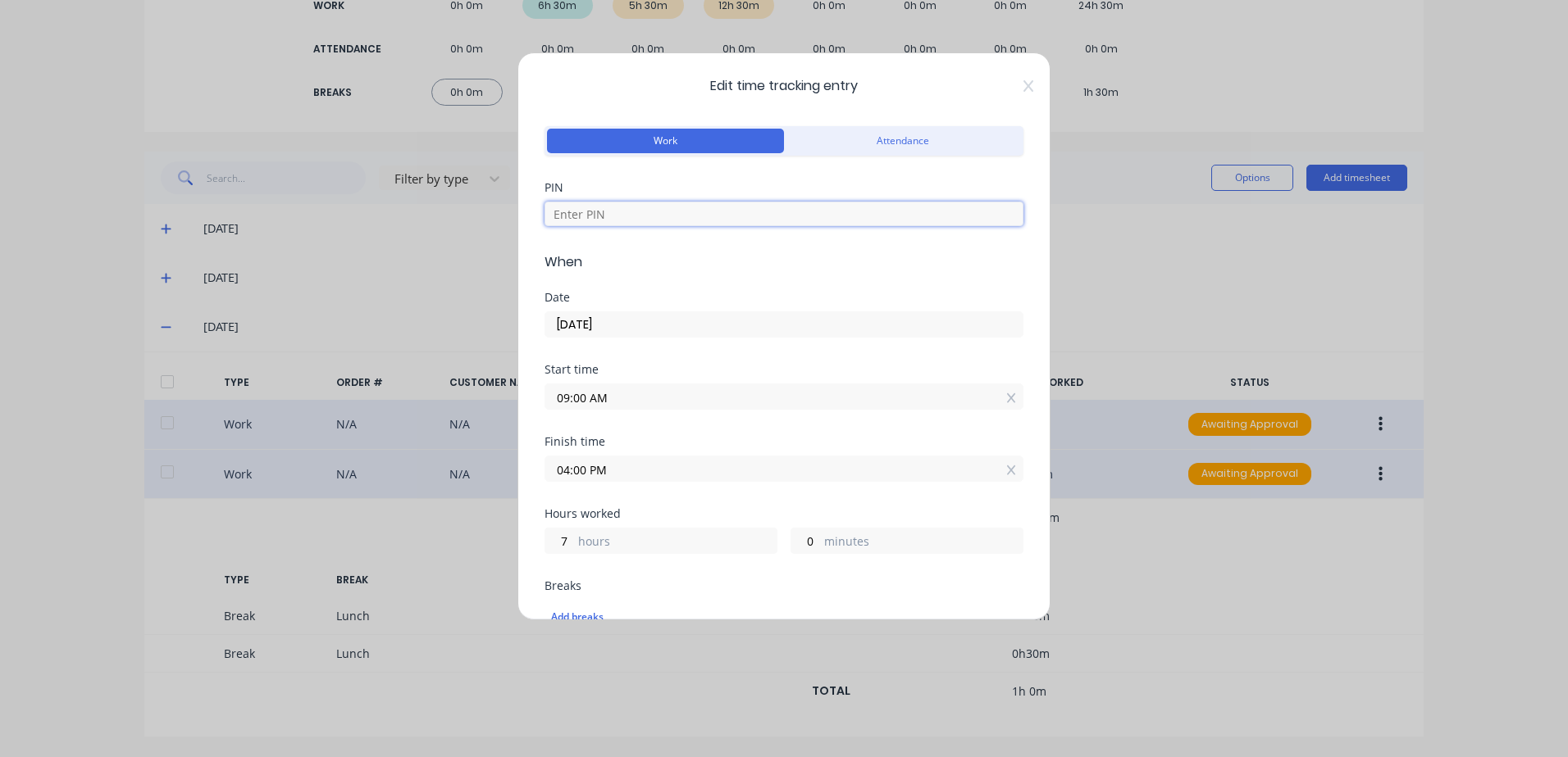
click at [591, 220] on input at bounding box center [784, 214] width 479 height 25
type input "2152"
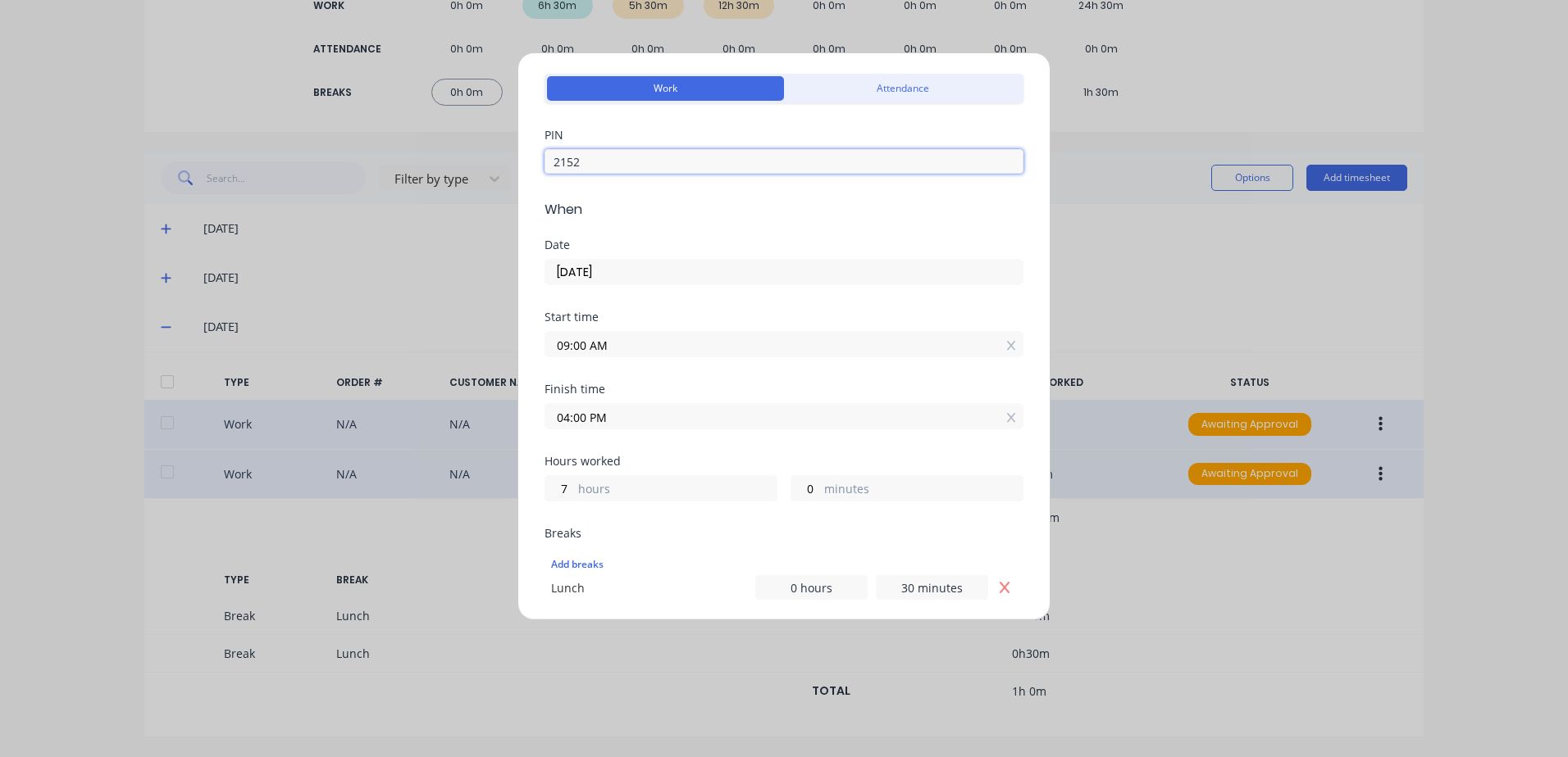
scroll to position [82, 0]
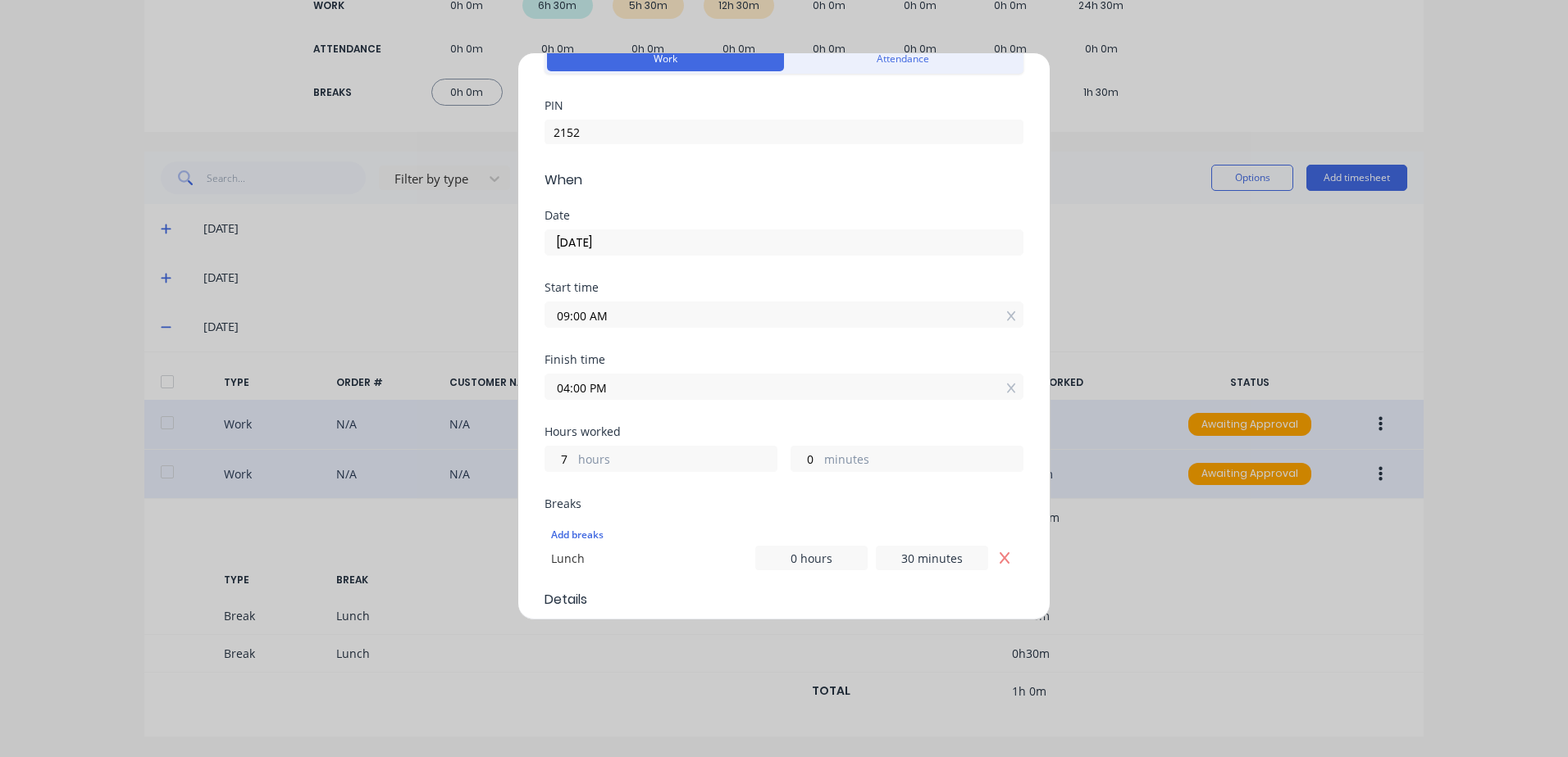
click at [860, 389] on input "04:00 PM" at bounding box center [784, 387] width 477 height 25
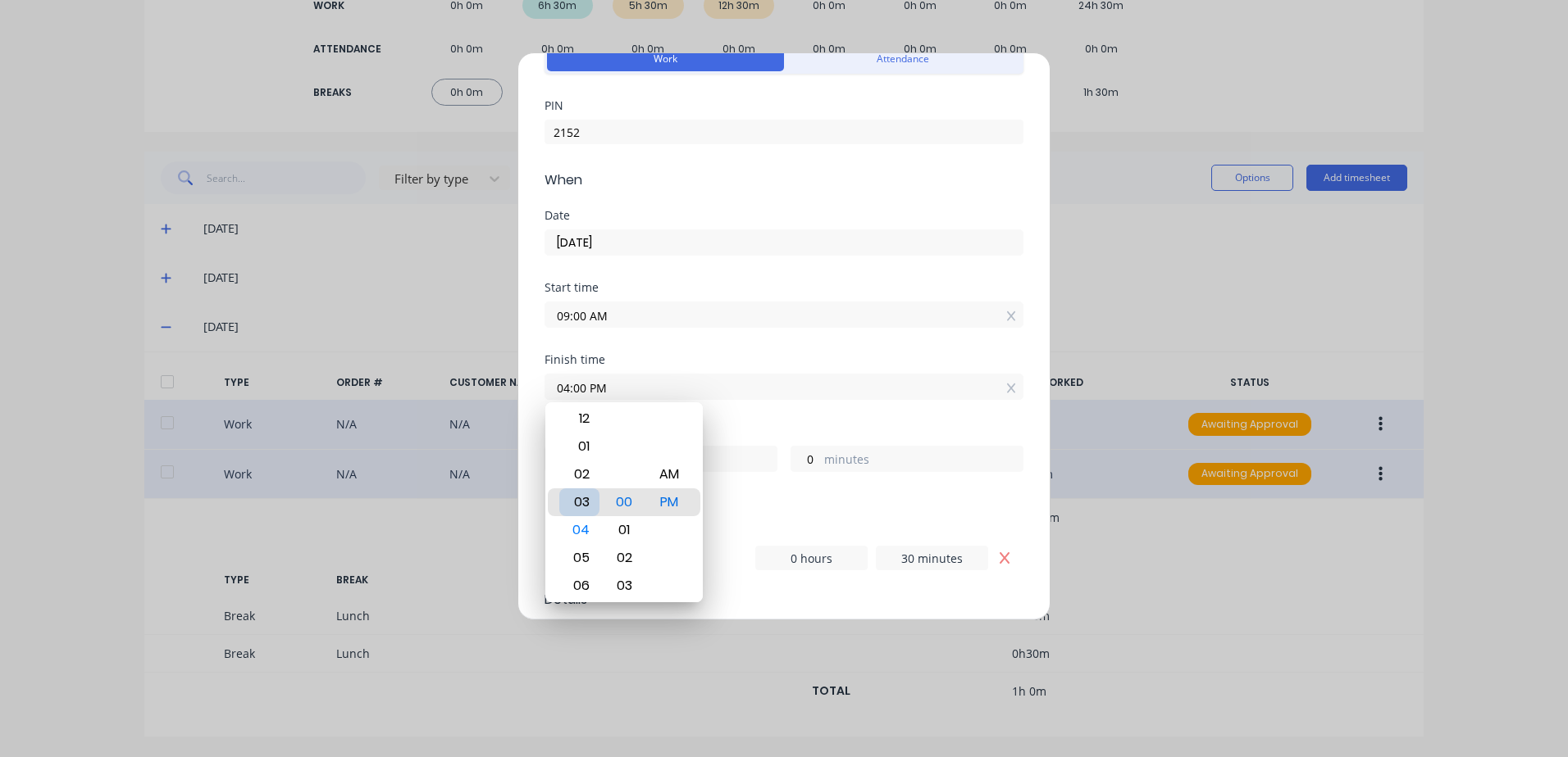
type input "03:00 PM"
type input "6"
type input "03:05 PM"
type input "5"
type input "03:10 PM"
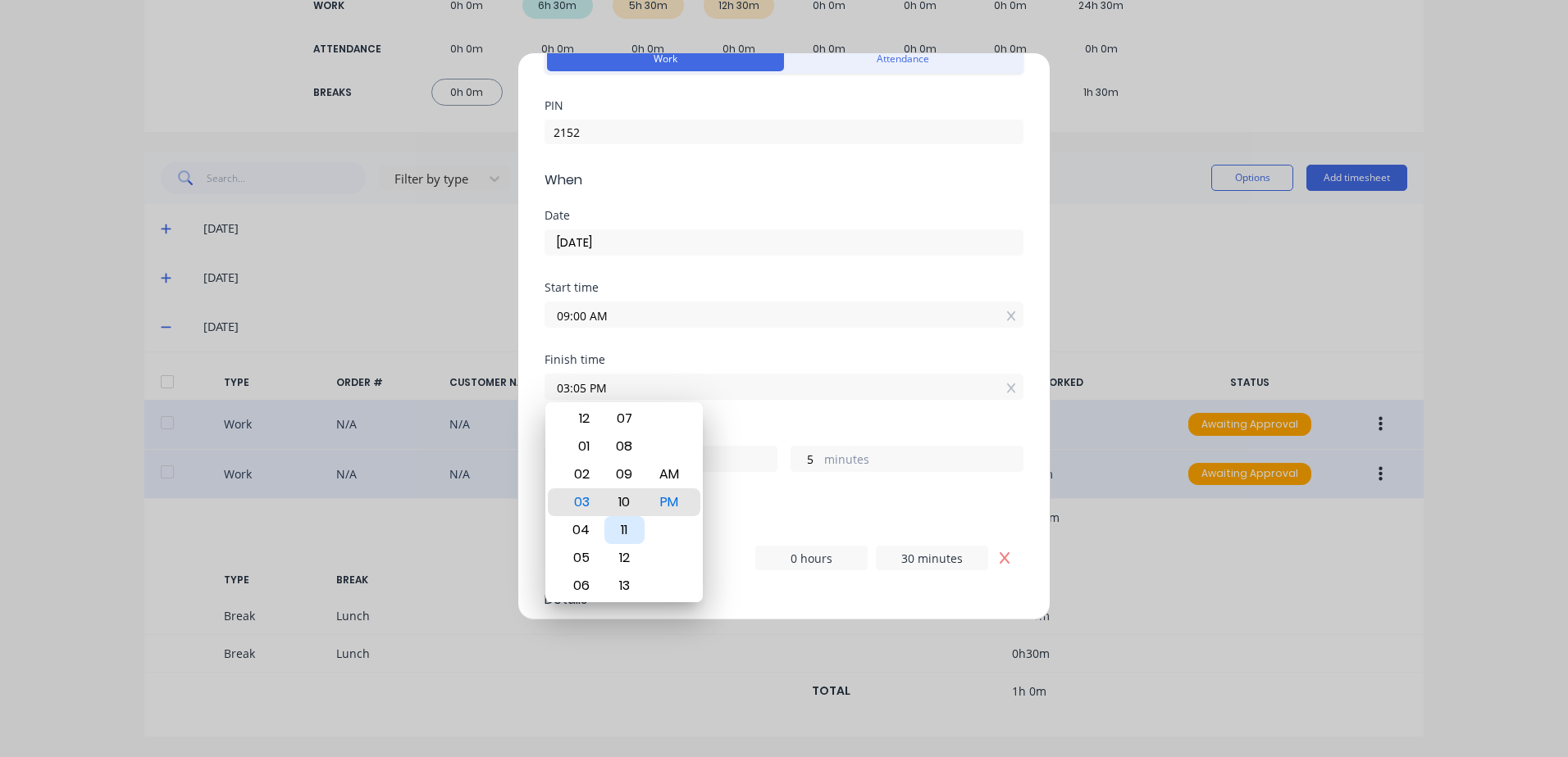
type input "10"
type input "03:16 PM"
type input "16"
type input "03:20 PM"
type input "20"
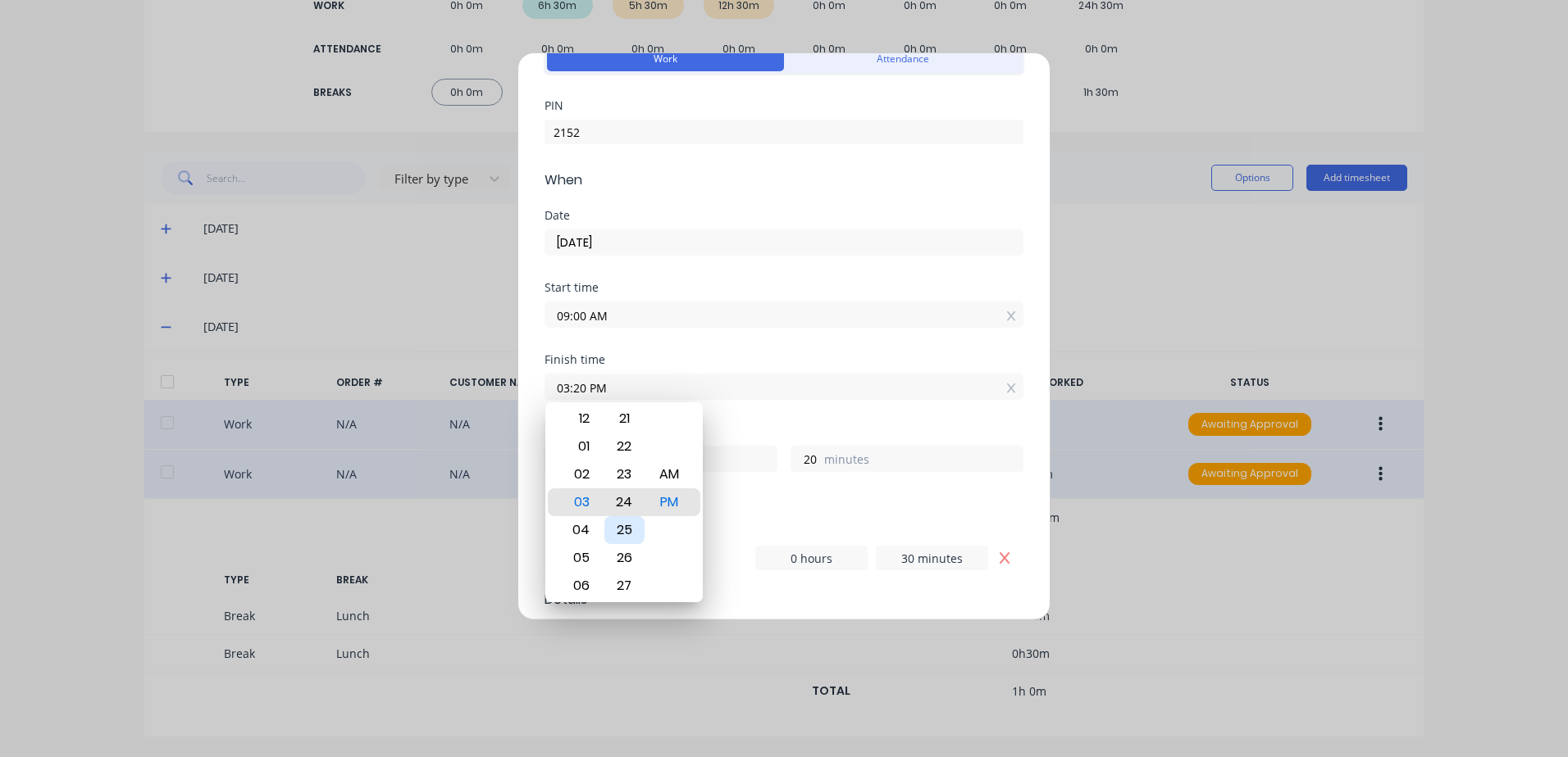
type input "03:24 PM"
type input "24"
type input "03:28 PM"
type input "28"
type input "03:30 PM"
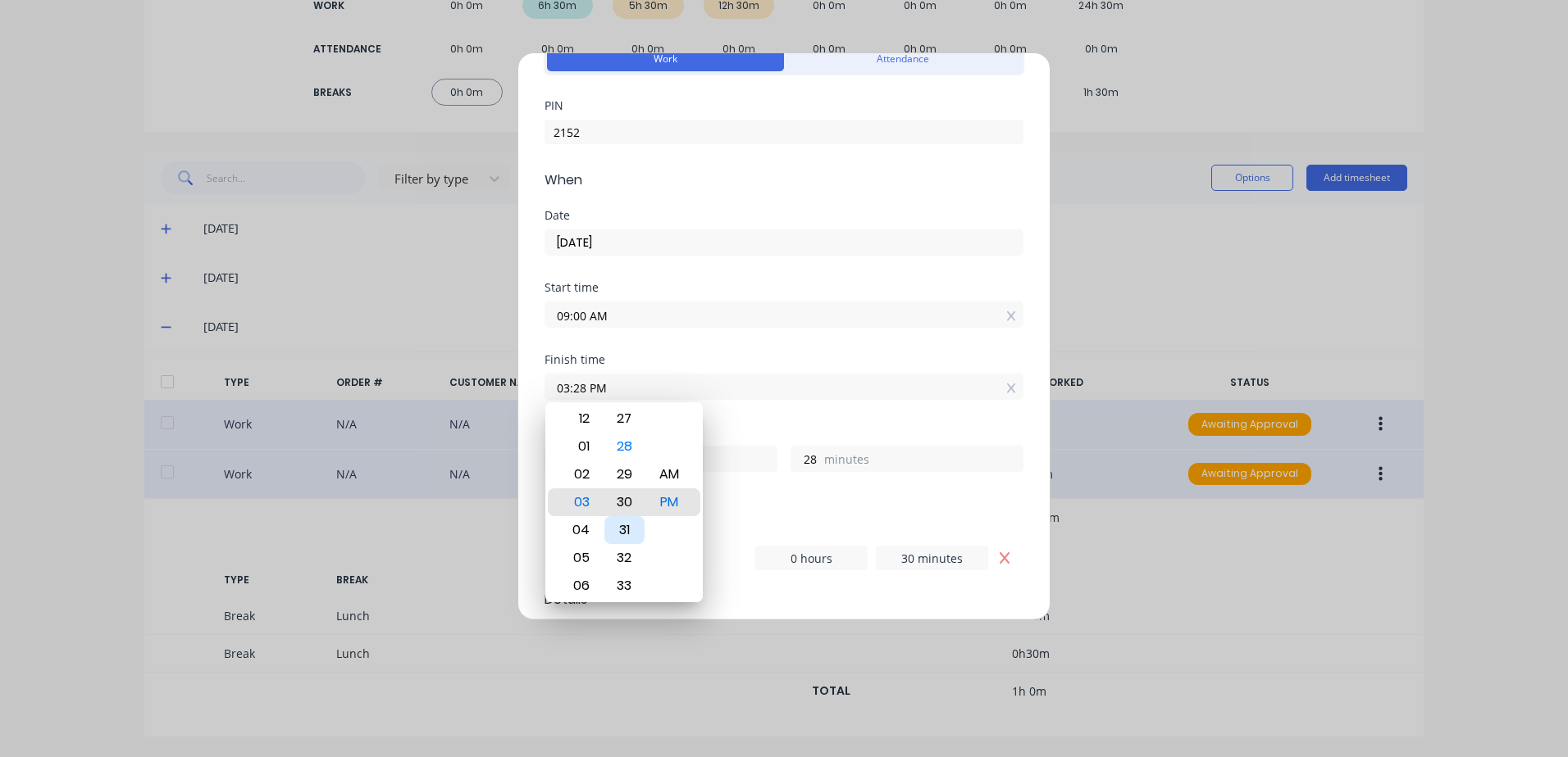
type input "30"
click at [839, 403] on div "Finish time 03:30 PM" at bounding box center [784, 390] width 479 height 73
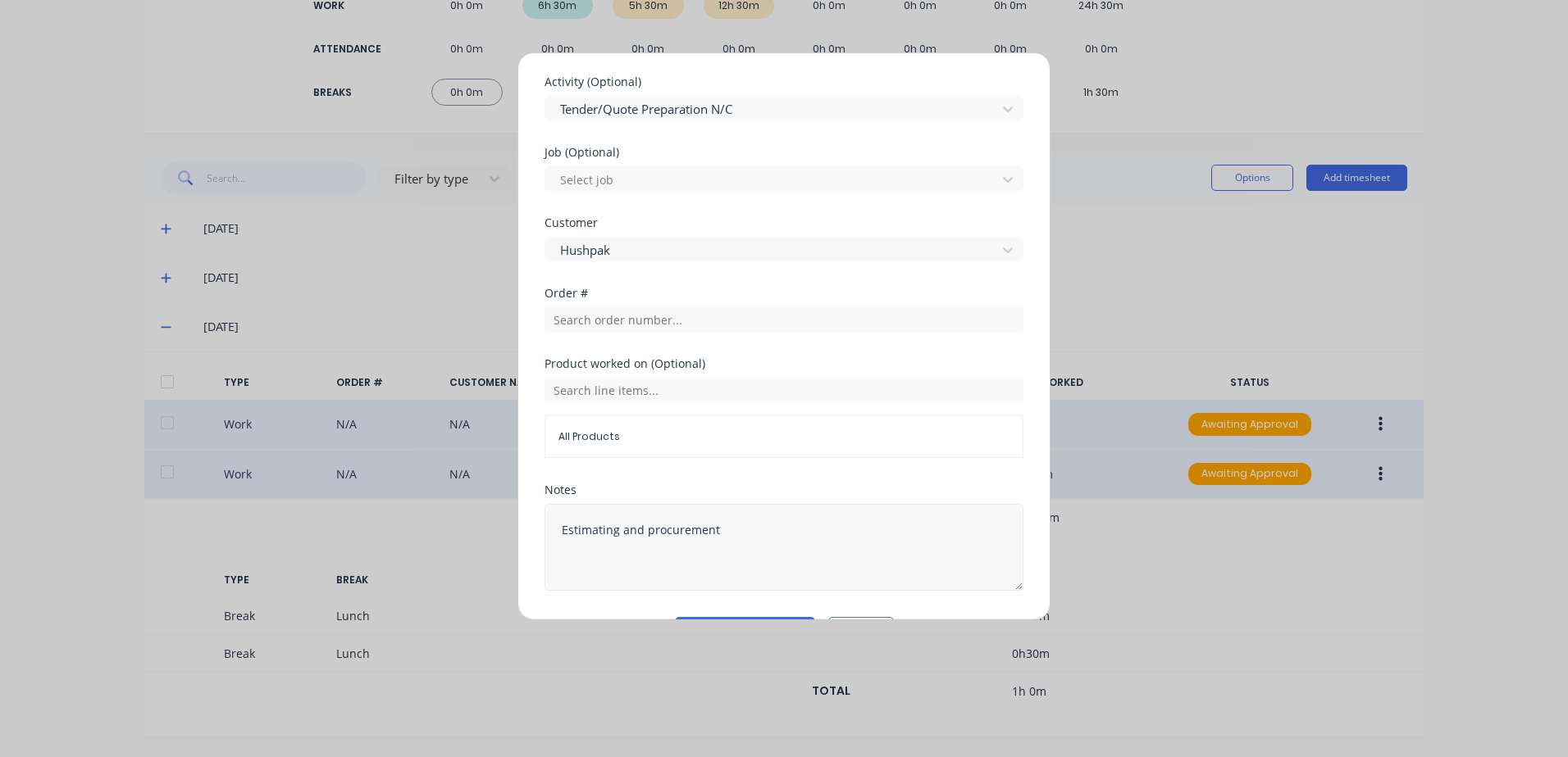
scroll to position [752, 0]
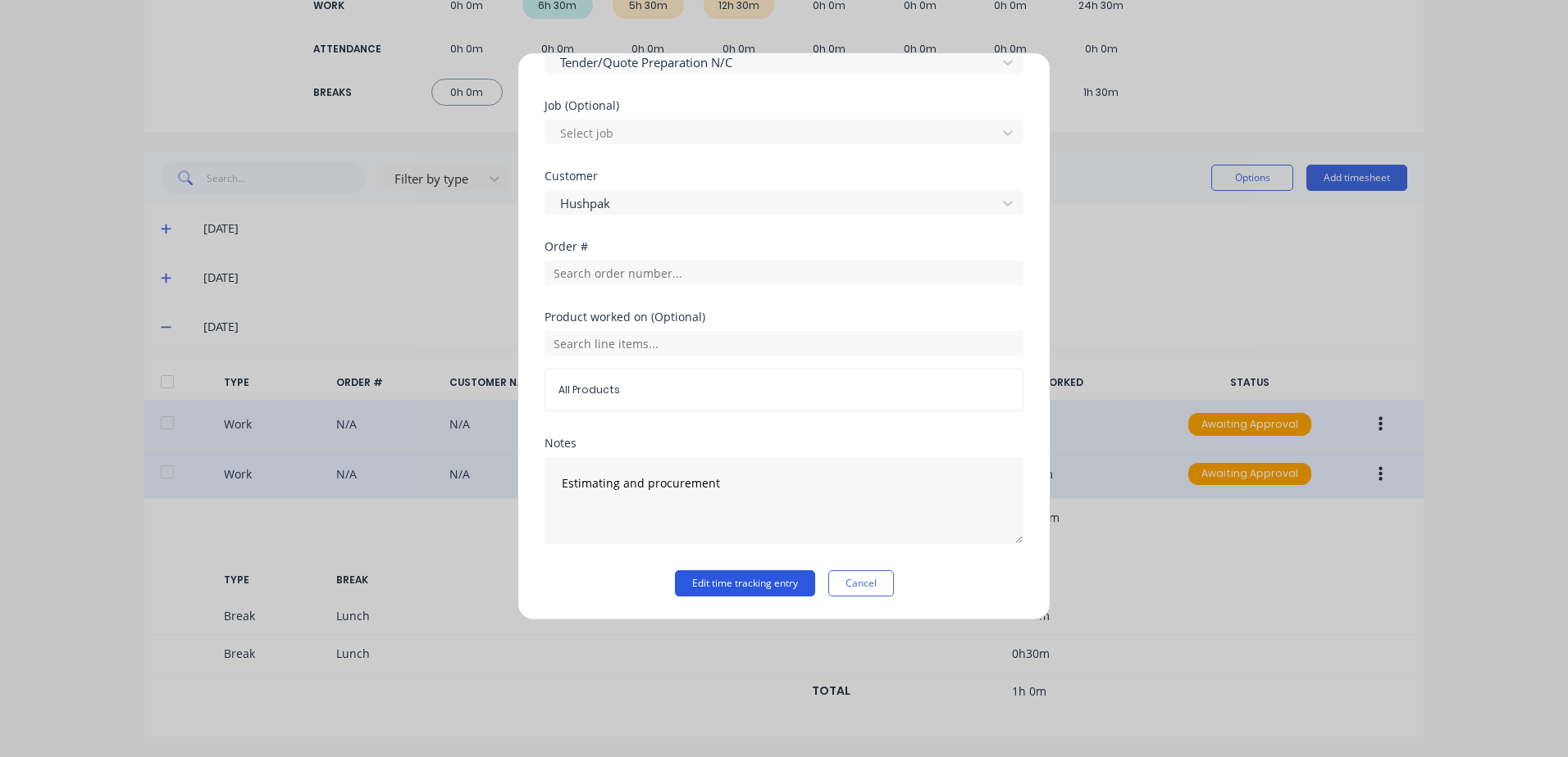
click at [729, 580] on button "Edit time tracking entry" at bounding box center [745, 583] width 140 height 26
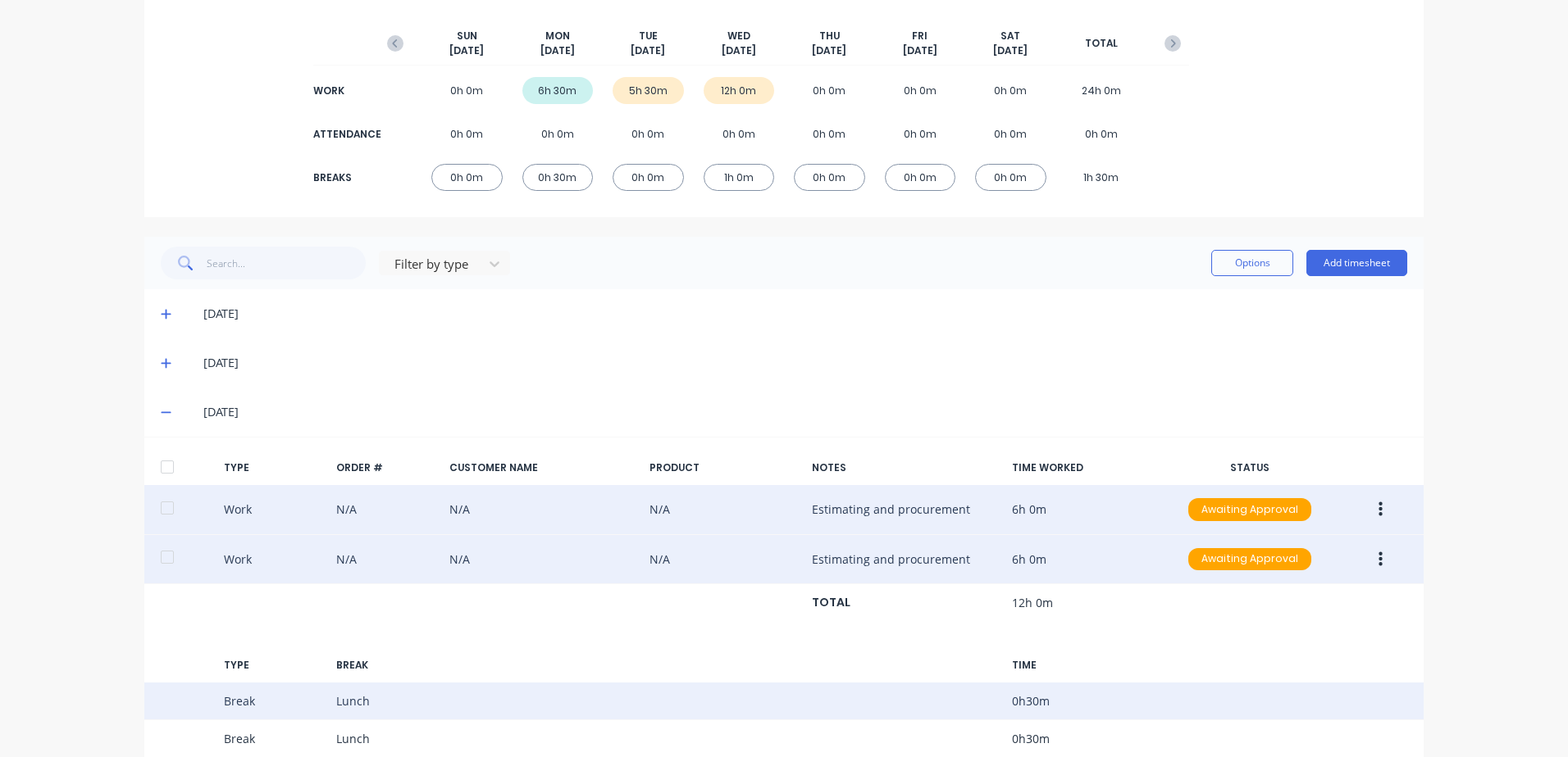
scroll to position [276, 0]
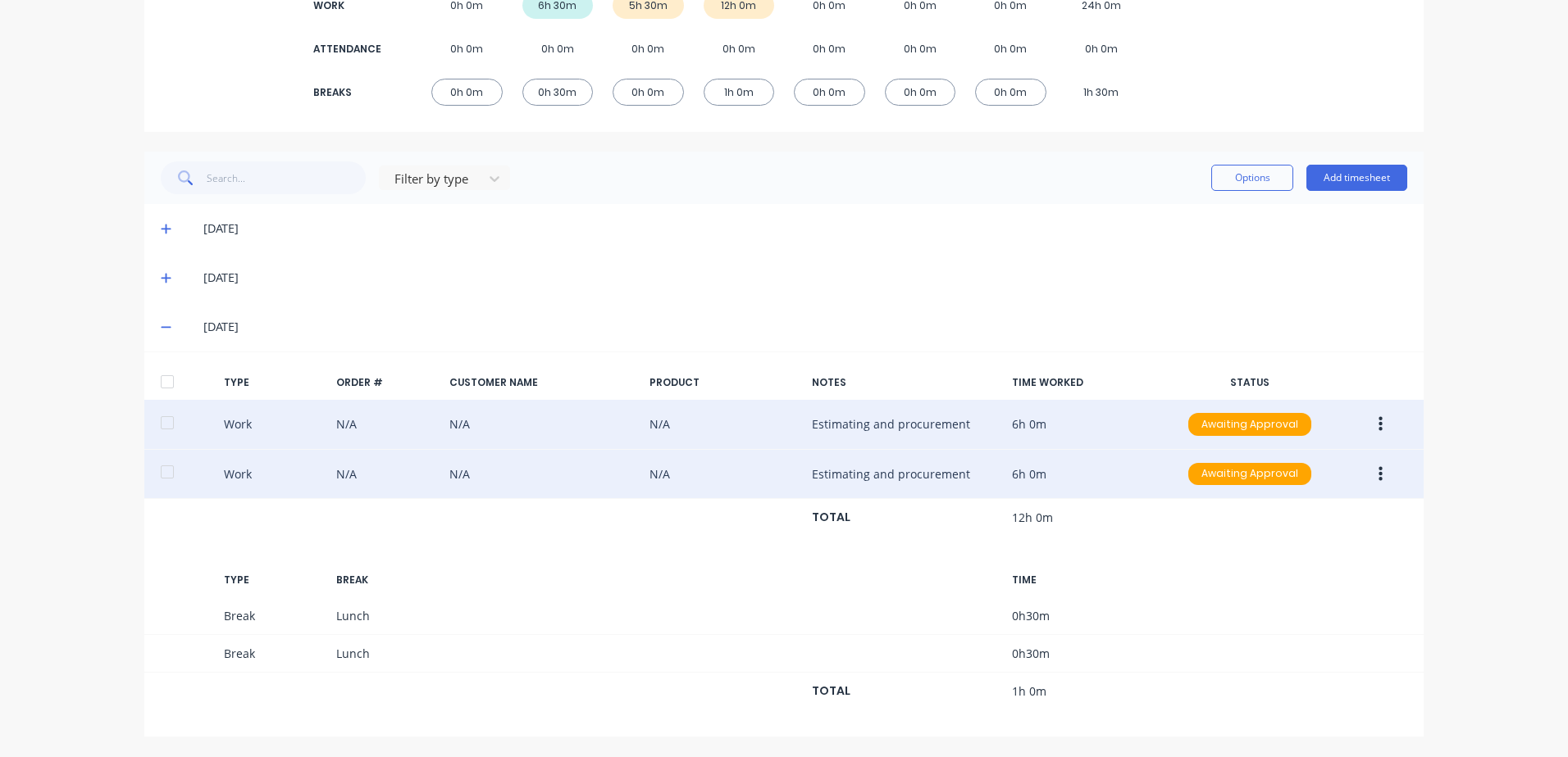
click at [1379, 479] on icon "button" at bounding box center [1381, 473] width 4 height 14
click at [1283, 523] on button "Delete" at bounding box center [1322, 511] width 156 height 32
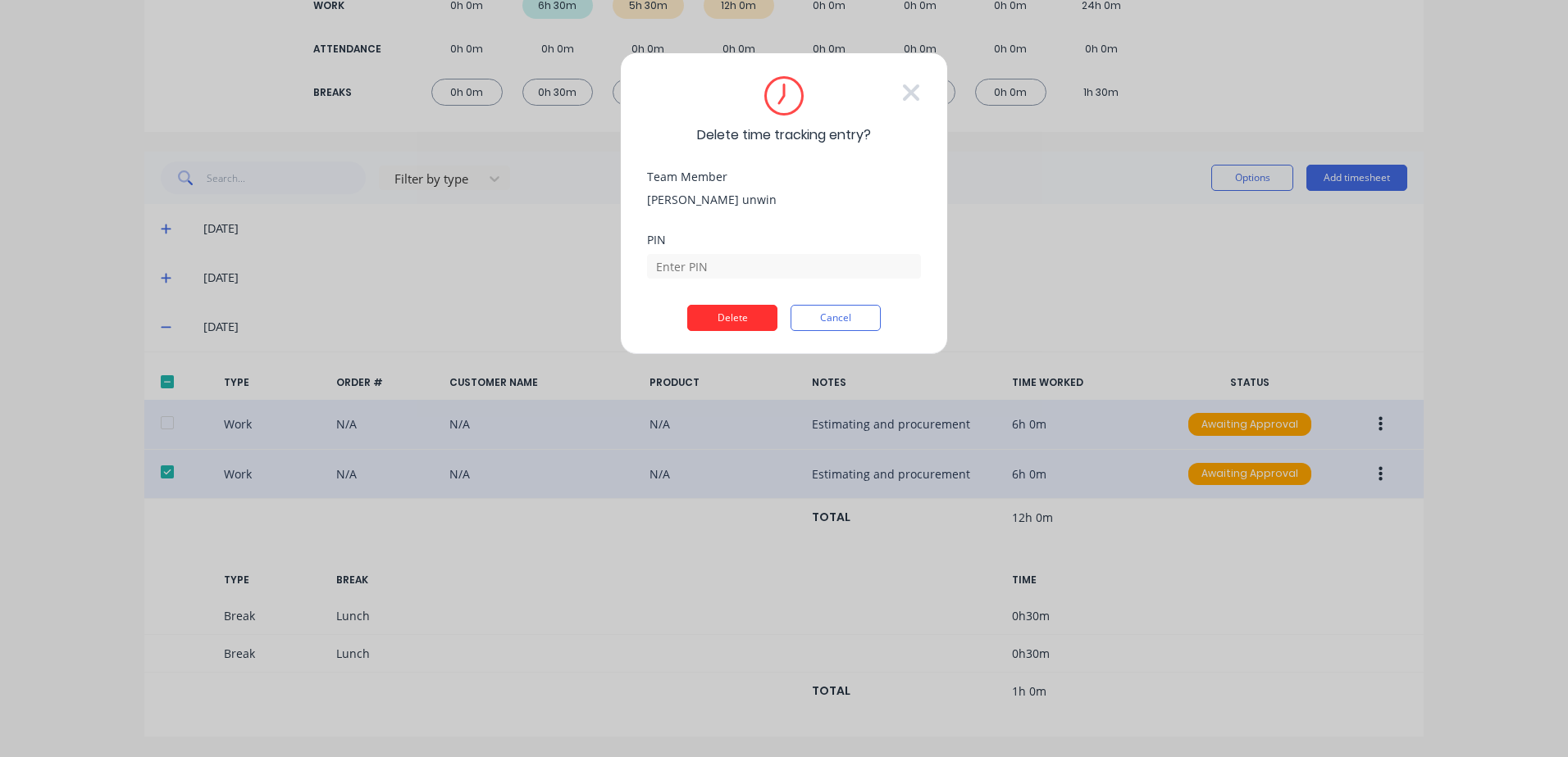
click at [737, 320] on button "Delete" at bounding box center [732, 317] width 90 height 26
click at [700, 276] on input at bounding box center [784, 266] width 274 height 25
type input "2152"
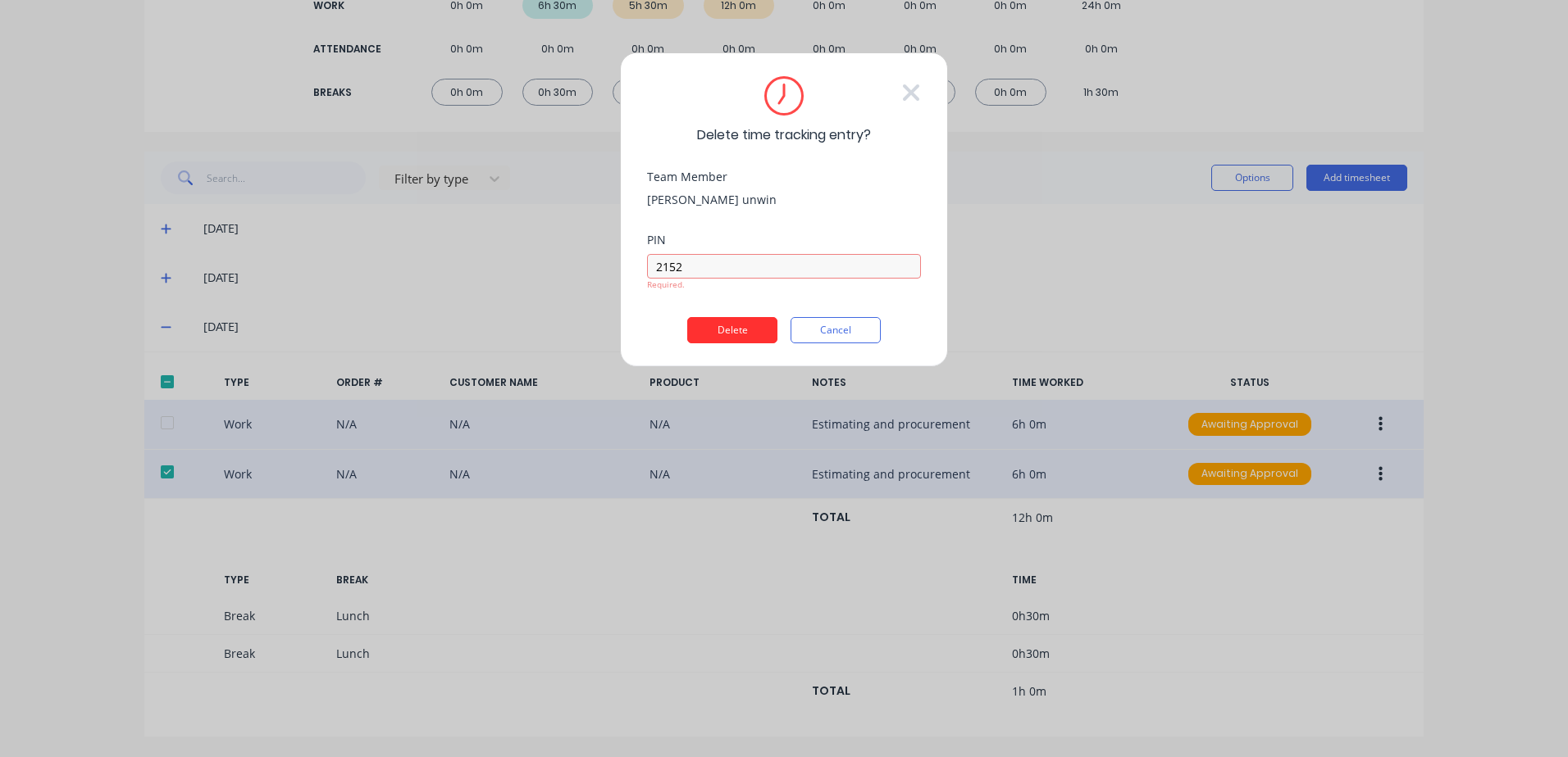
click at [721, 333] on div "Delete time tracking entry? Team Member [PERSON_NAME] PIN 2152 Required. Delete…" at bounding box center [783, 210] width 328 height 315
click at [732, 316] on button "Delete" at bounding box center [732, 317] width 90 height 26
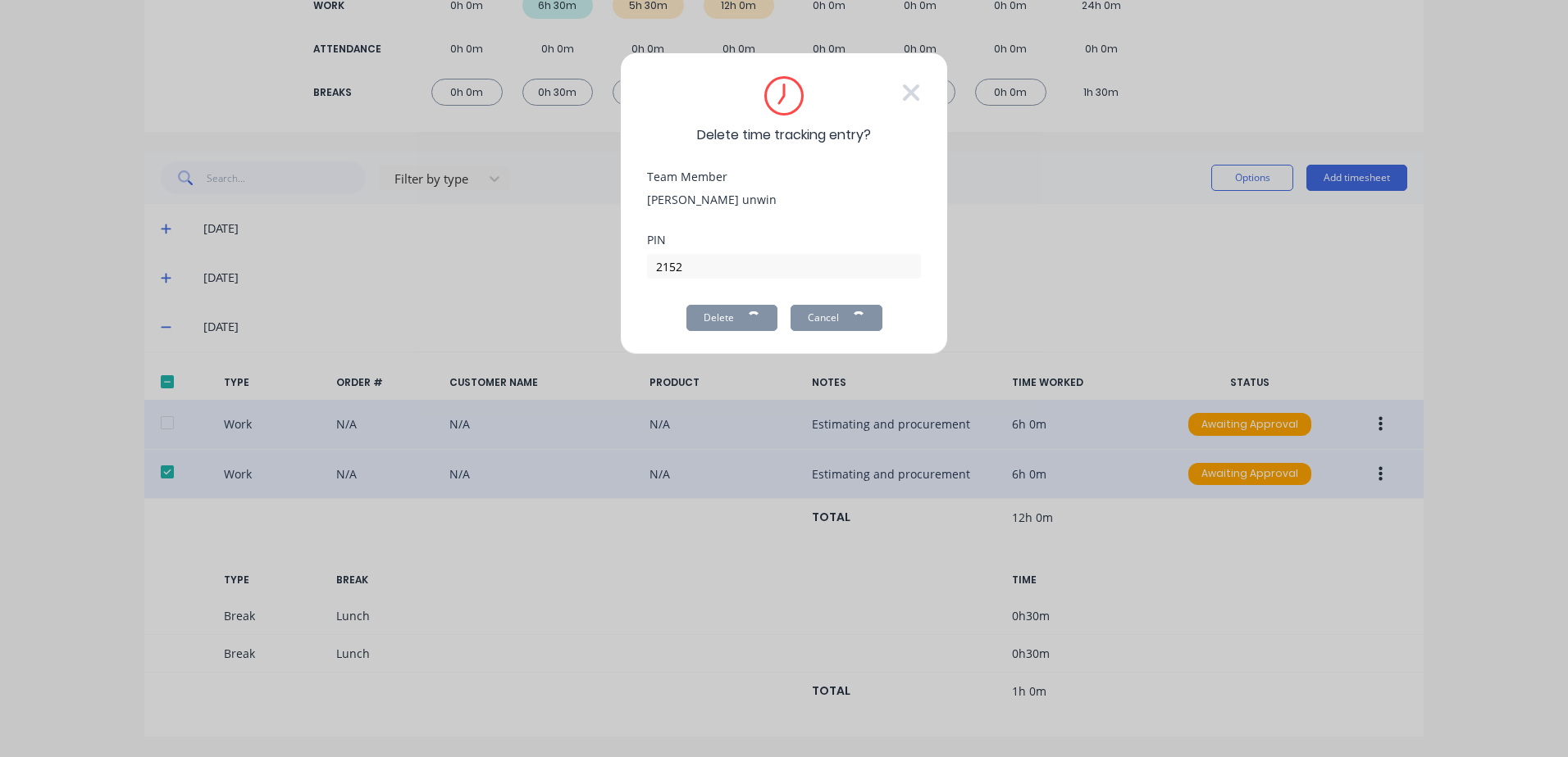
scroll to position [189, 0]
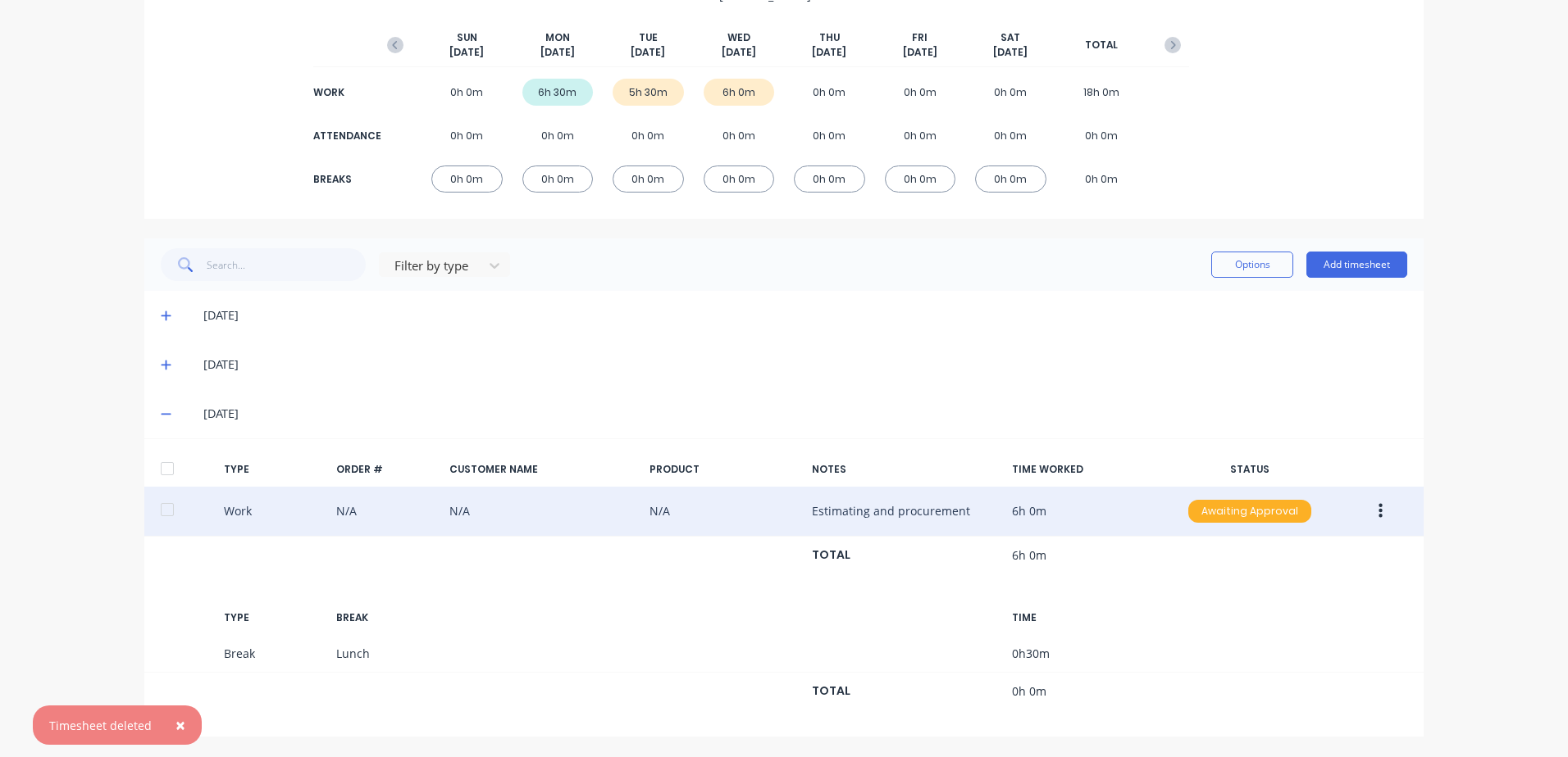
click at [1298, 514] on div "Awaiting Approval" at bounding box center [1249, 512] width 123 height 23
click at [160, 509] on div at bounding box center [167, 510] width 32 height 32
click at [159, 513] on div at bounding box center [167, 510] width 32 height 32
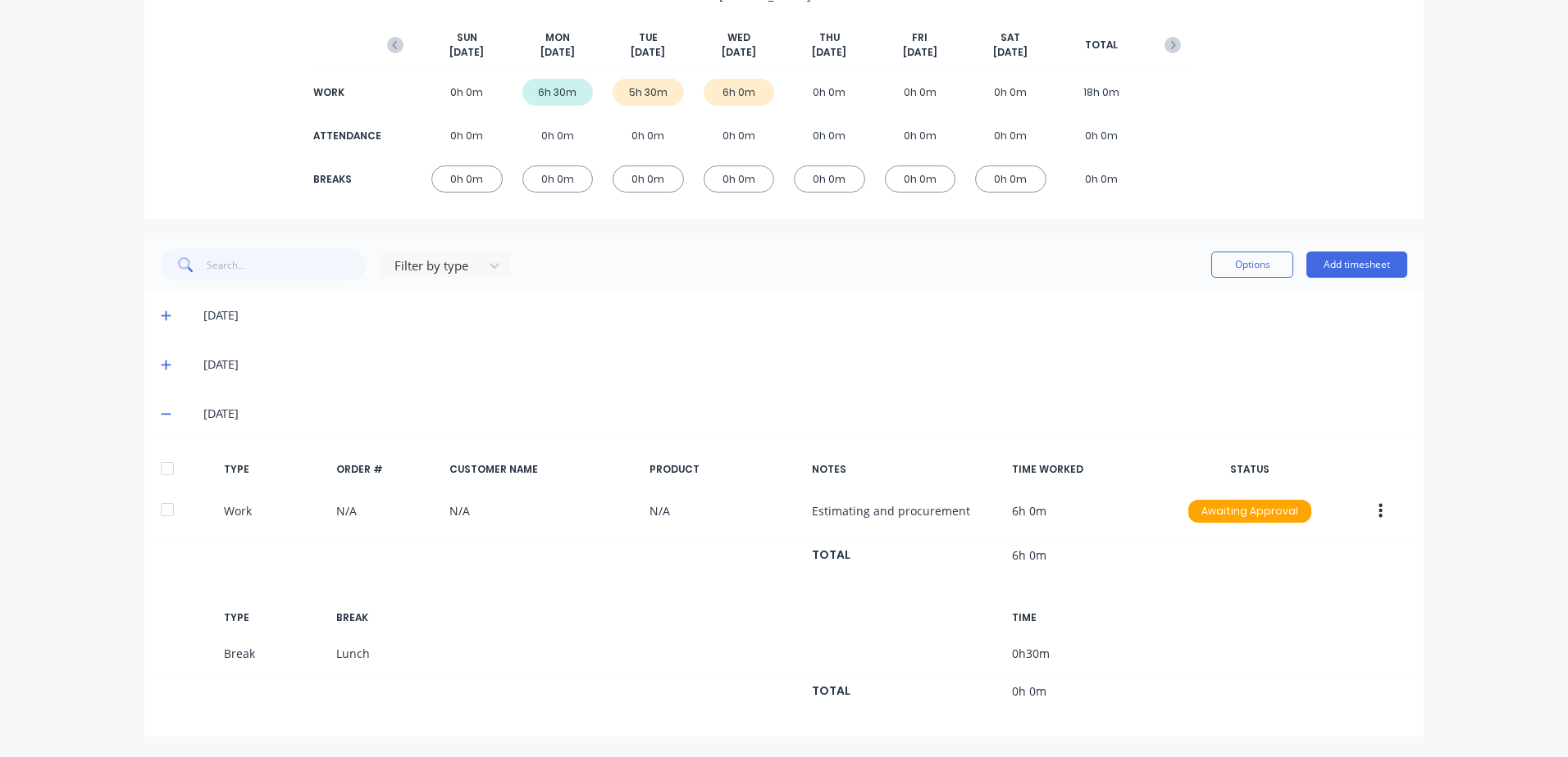
click at [1379, 514] on icon "button" at bounding box center [1381, 511] width 4 height 18
click at [1295, 488] on div "Edit" at bounding box center [1322, 482] width 126 height 24
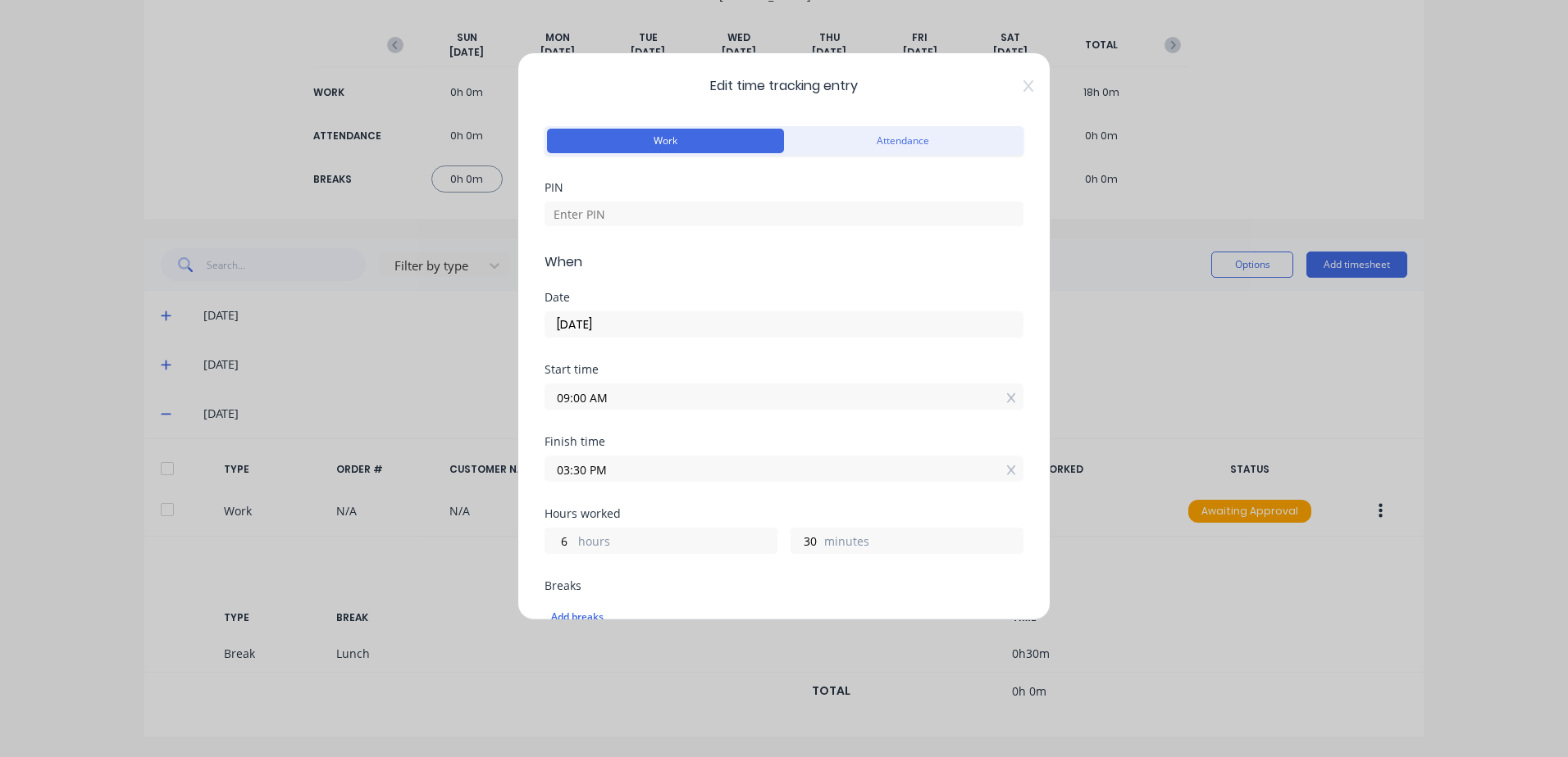
click at [1193, 368] on div "Edit time tracking entry Work Attendance PIN When Date [DATE] Start time 09:00 …" at bounding box center [784, 378] width 1568 height 757
click at [1021, 87] on div "Edit time tracking entry Work Attendance PIN When Date [DATE] Start time 09:00 …" at bounding box center [784, 336] width 533 height 568
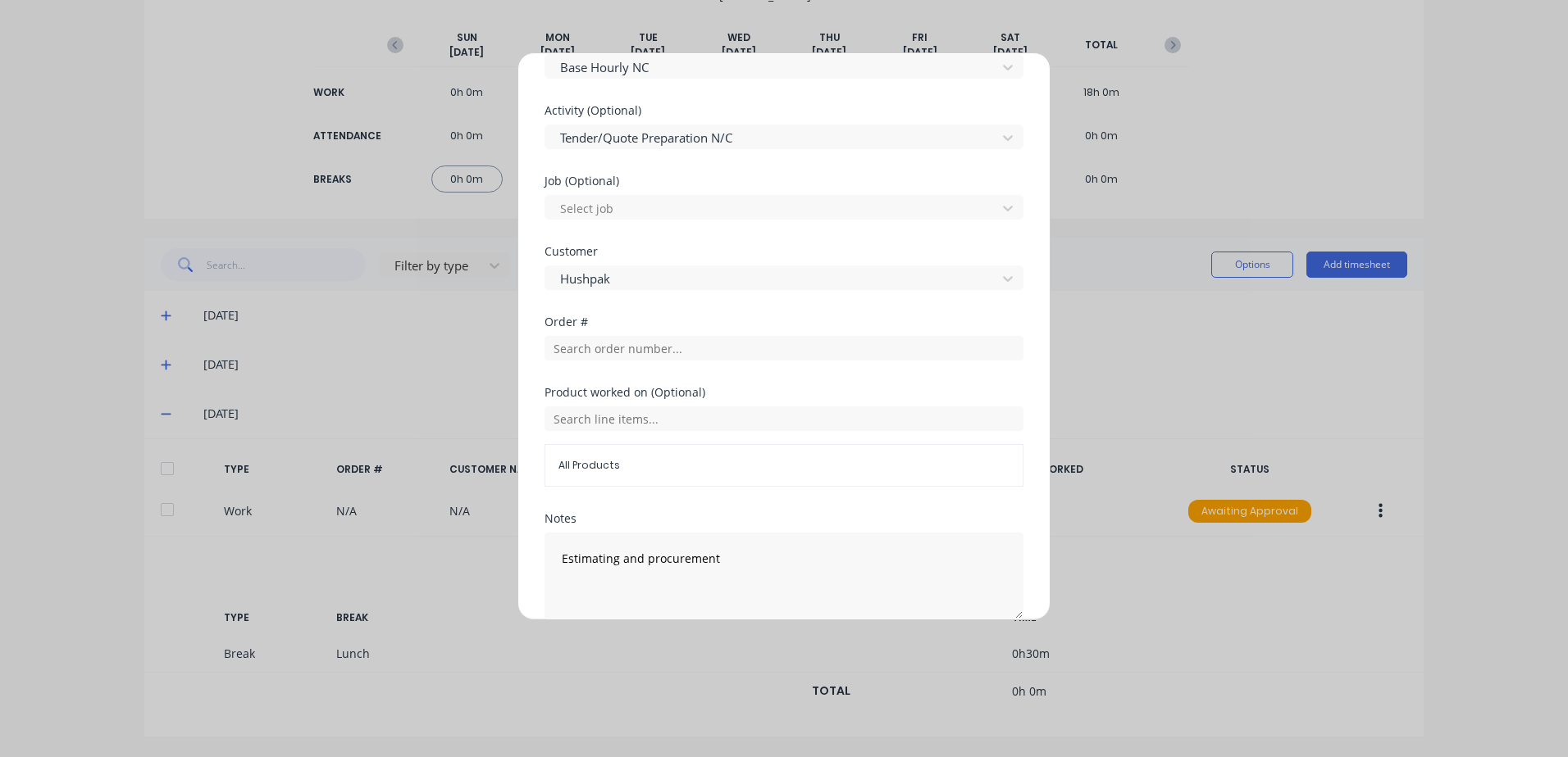
scroll to position [752, 0]
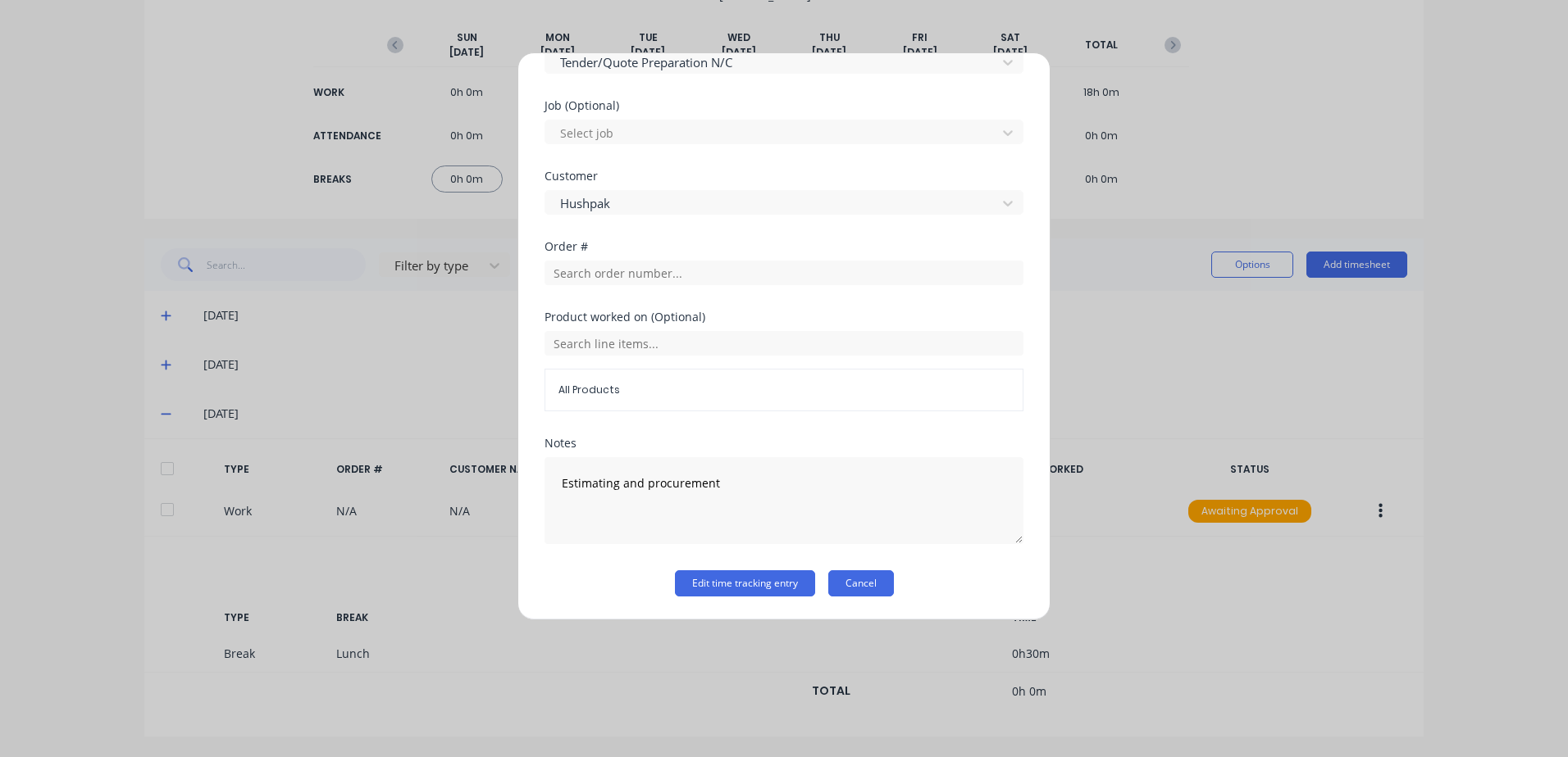
click at [858, 578] on button "Cancel" at bounding box center [860, 583] width 66 height 26
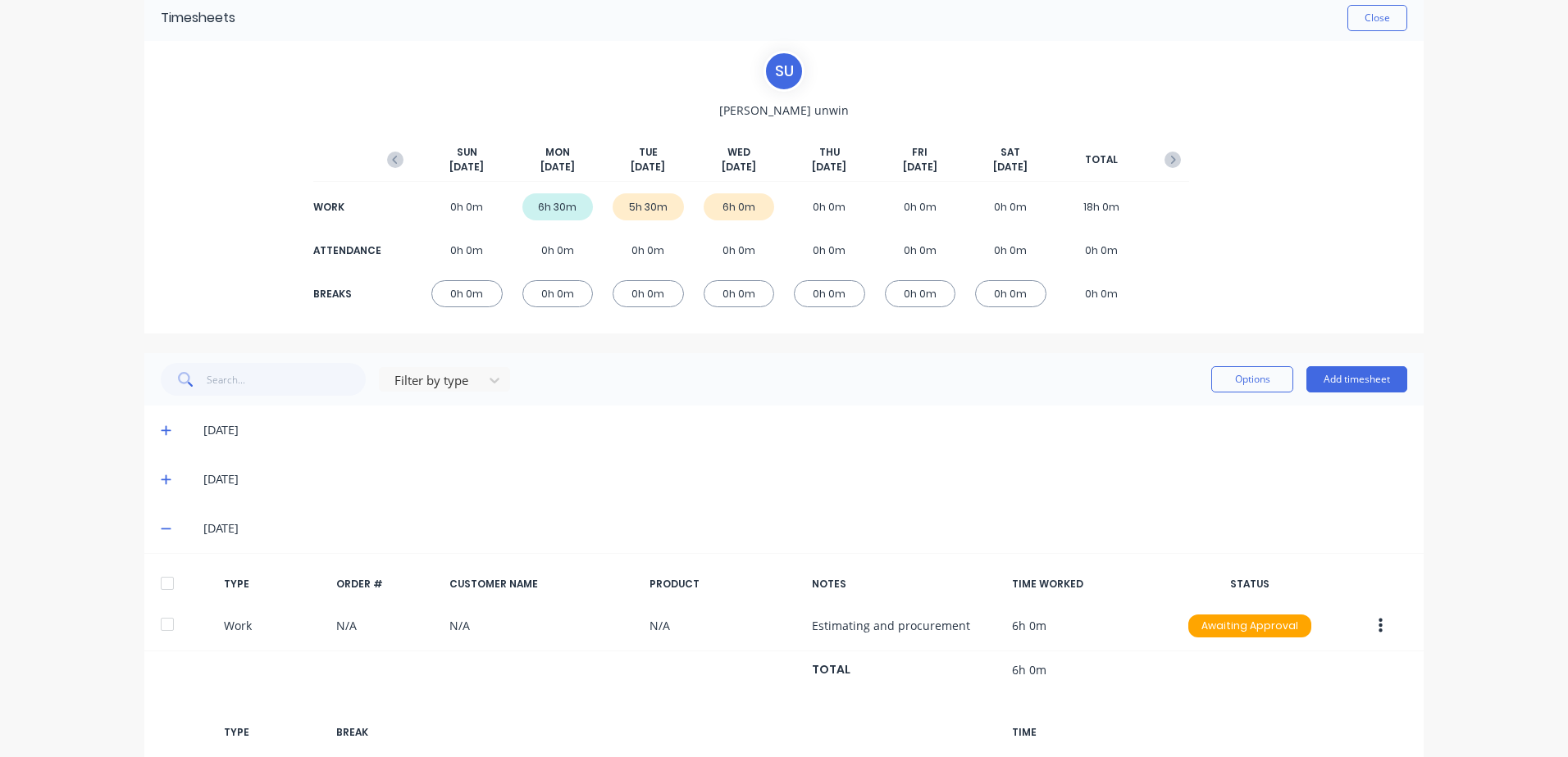
scroll to position [0, 0]
